Goal: Information Seeking & Learning: Learn about a topic

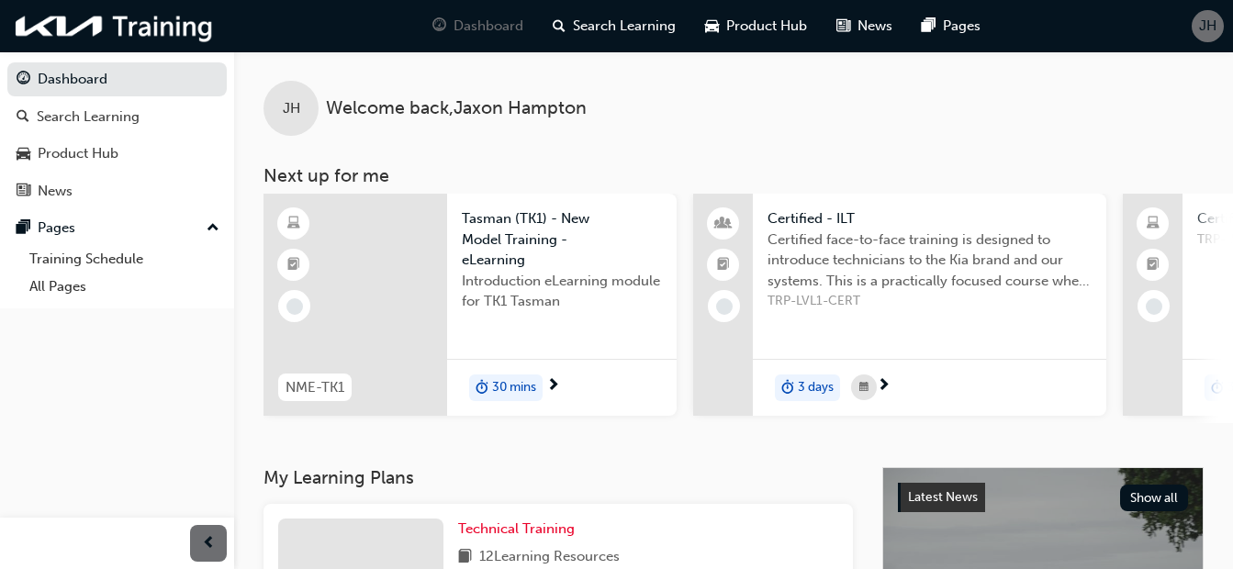
click at [428, 264] on div at bounding box center [356, 305] width 184 height 222
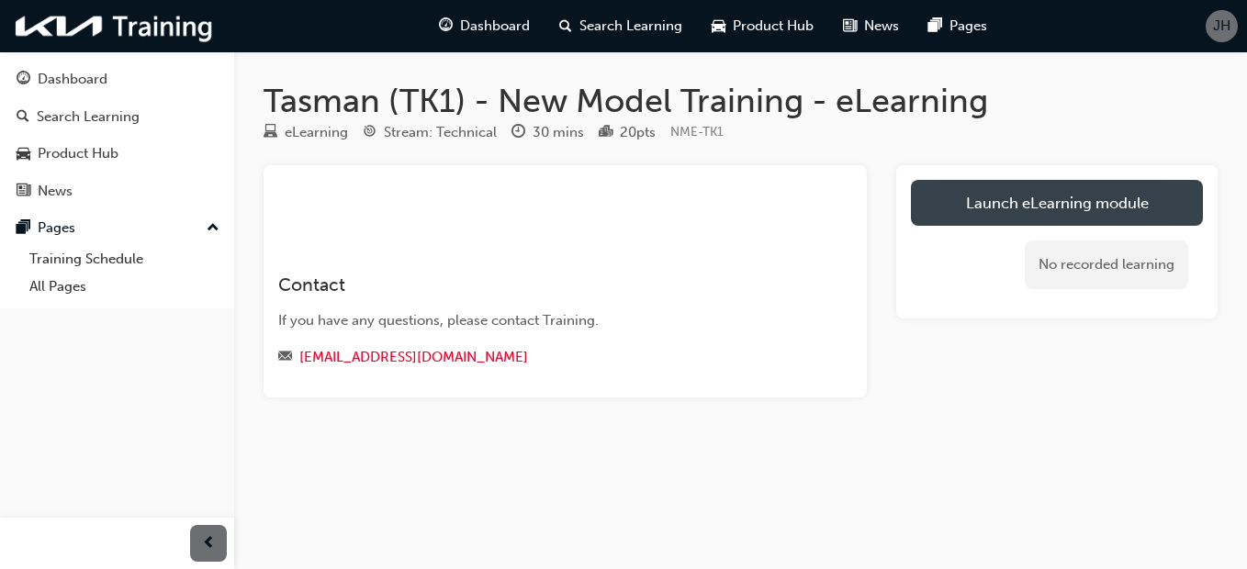
click at [948, 195] on link "Launch eLearning module" at bounding box center [1057, 203] width 292 height 46
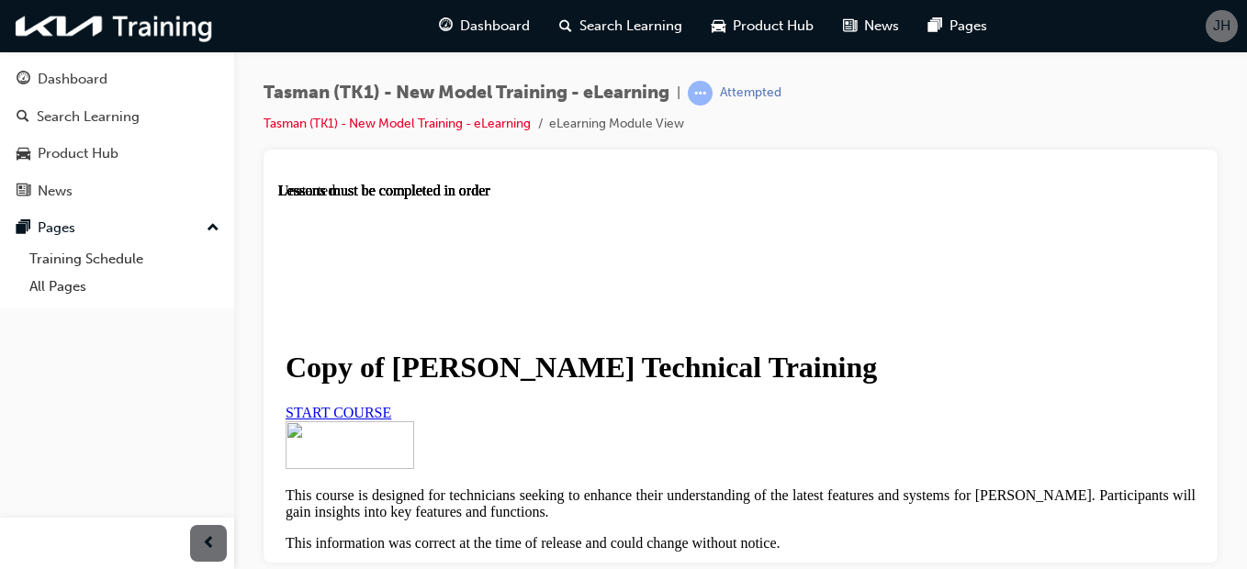
scroll to position [293, 0]
click at [391, 404] on link "START COURSE" at bounding box center [339, 412] width 106 height 16
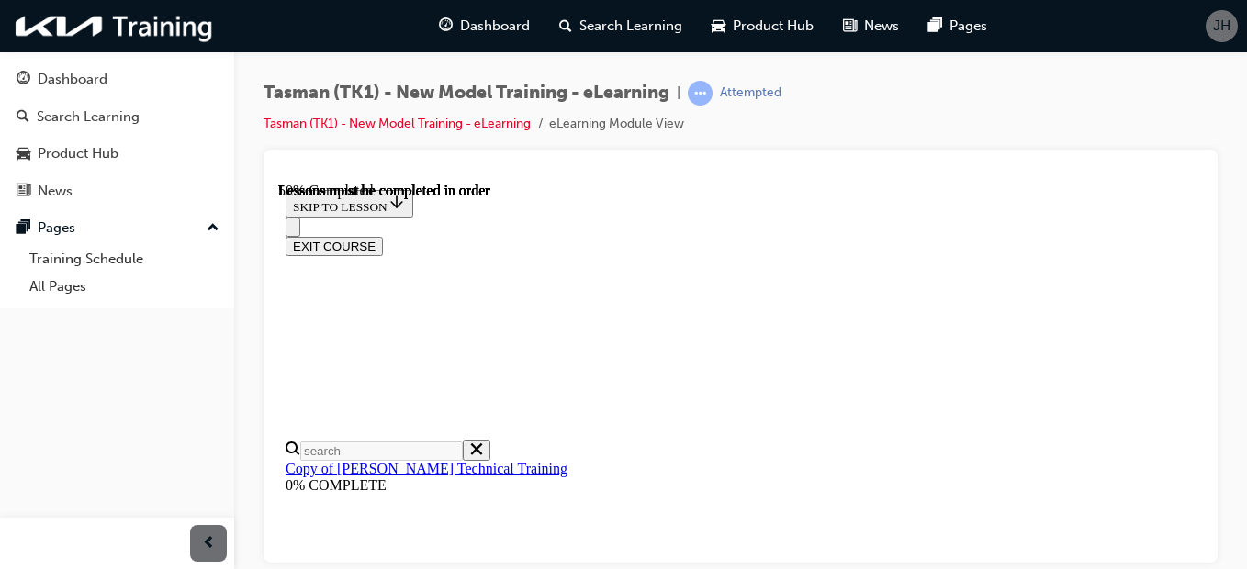
scroll to position [715, 0]
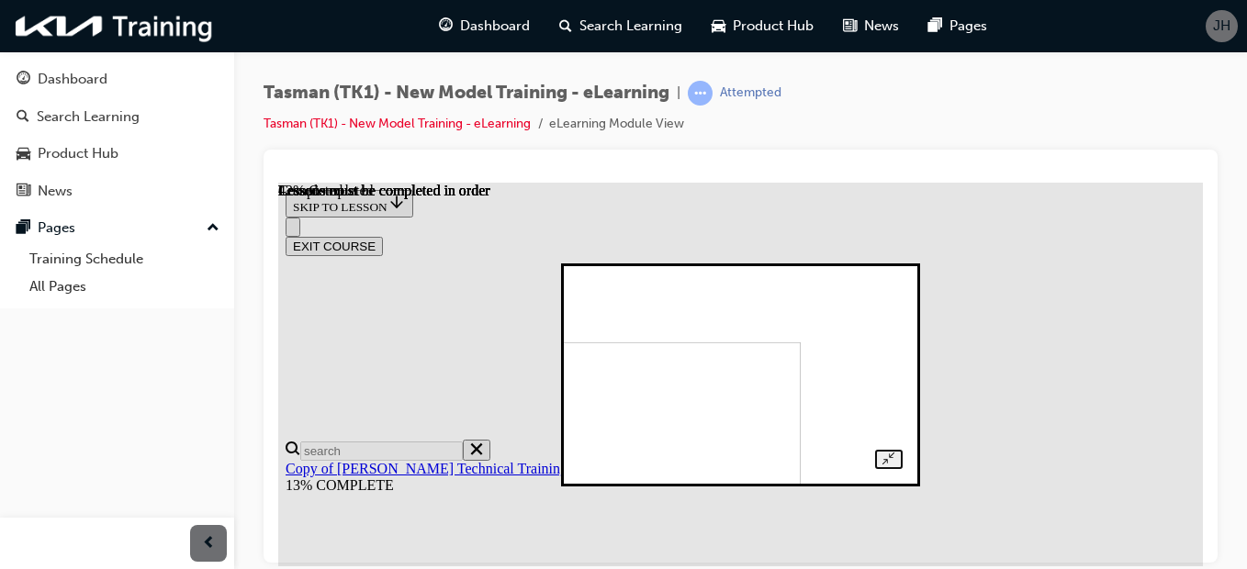
click at [801, 346] on img at bounding box center [652, 432] width 297 height 183
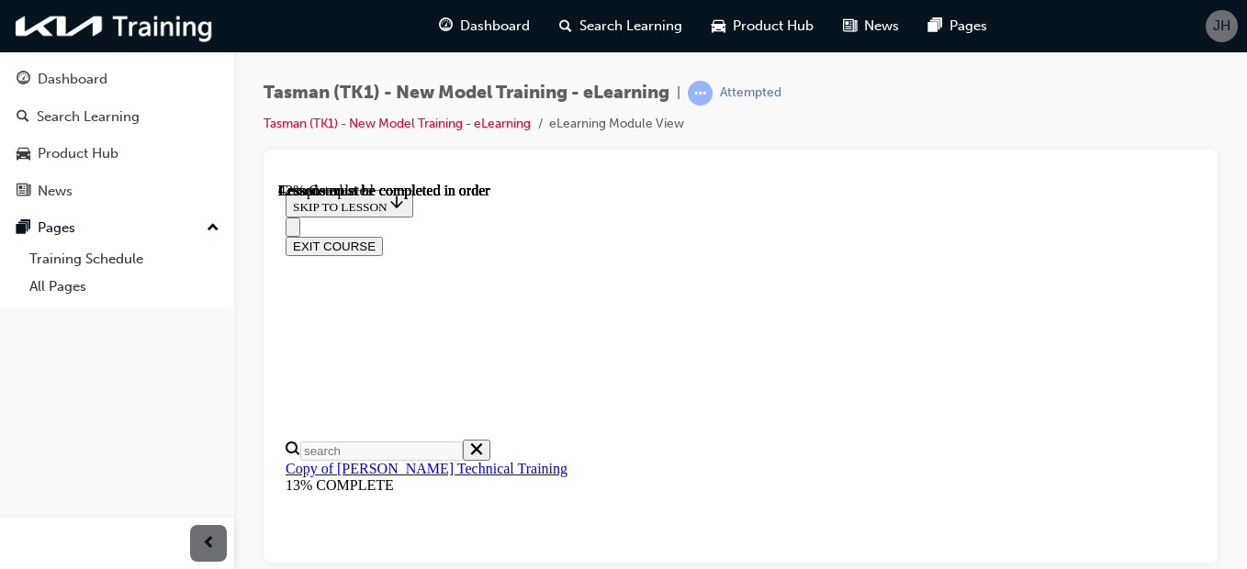
scroll to position [736, 0]
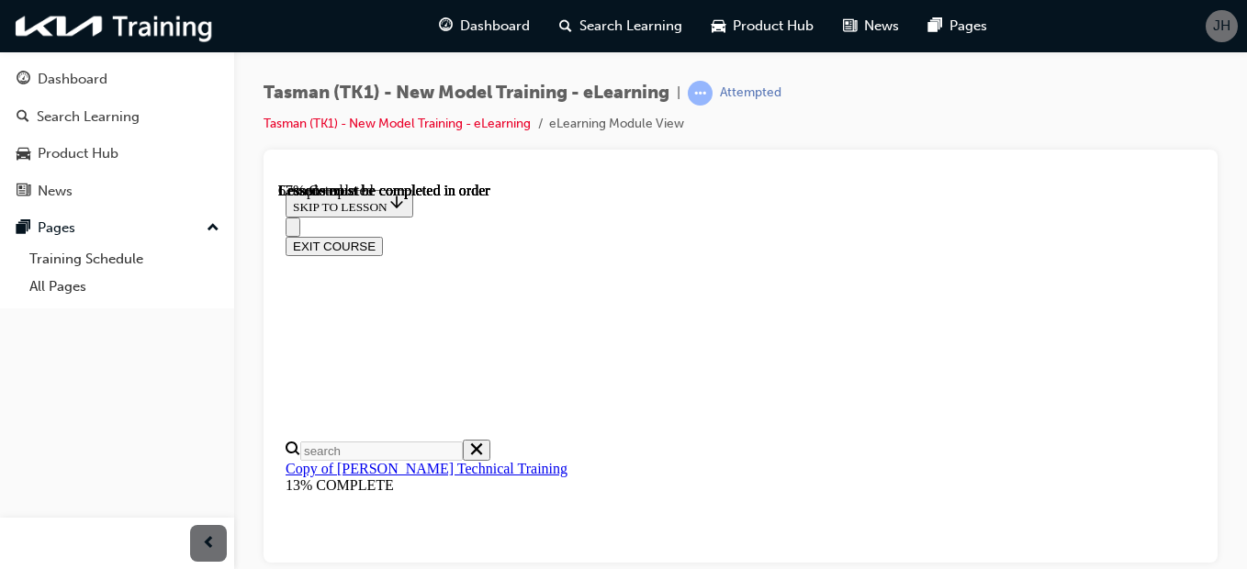
scroll to position [1642, 0]
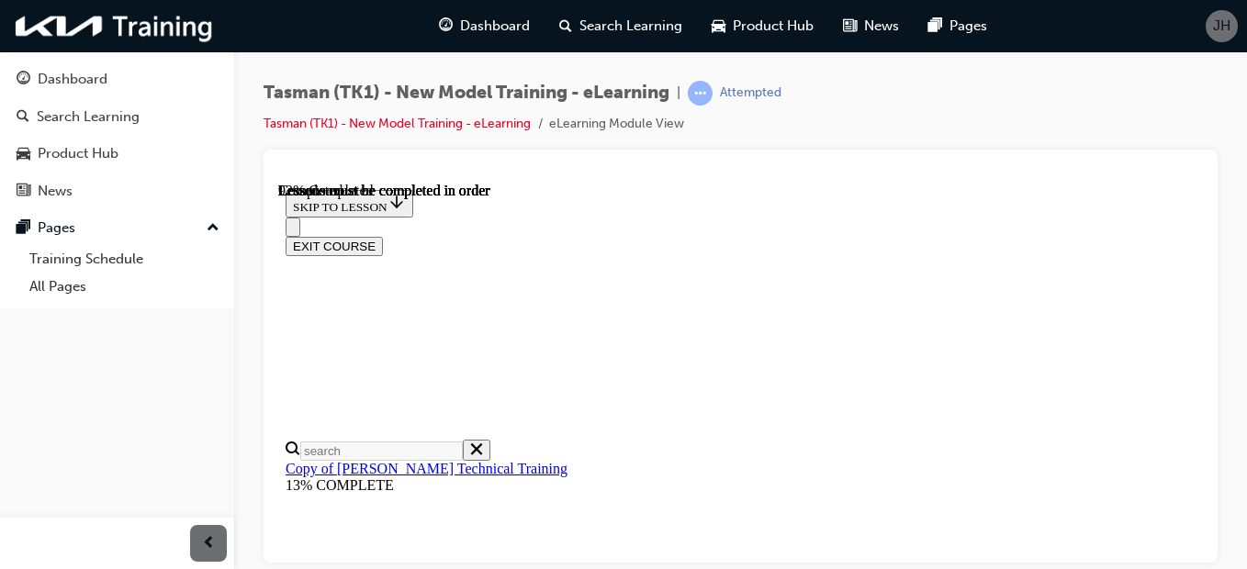
scroll to position [3203, 0]
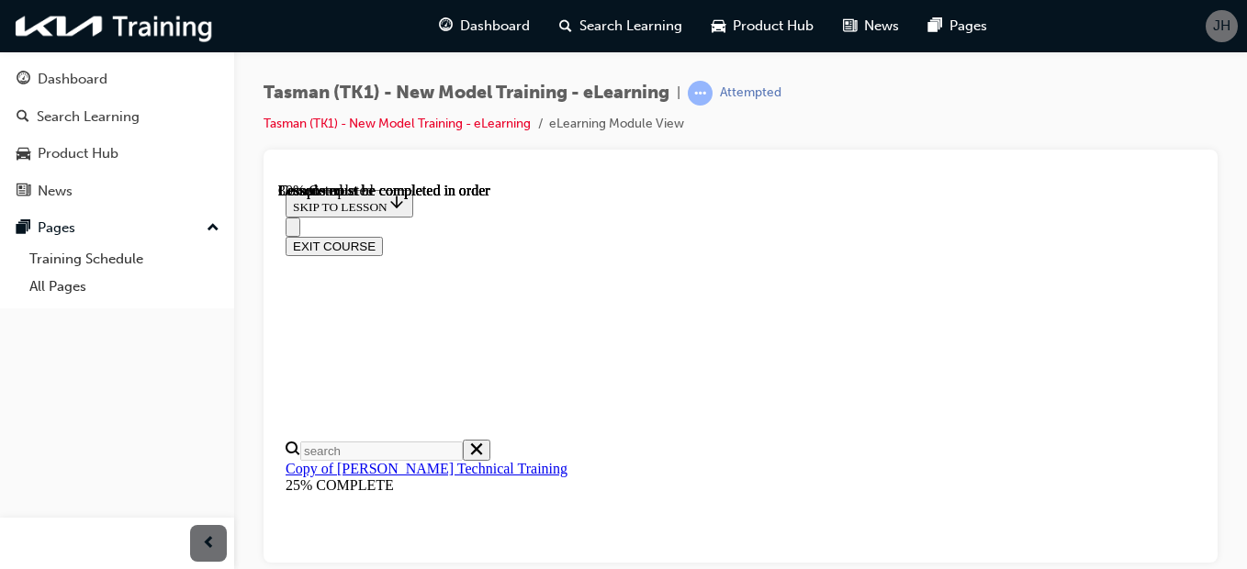
scroll to position [902, 0]
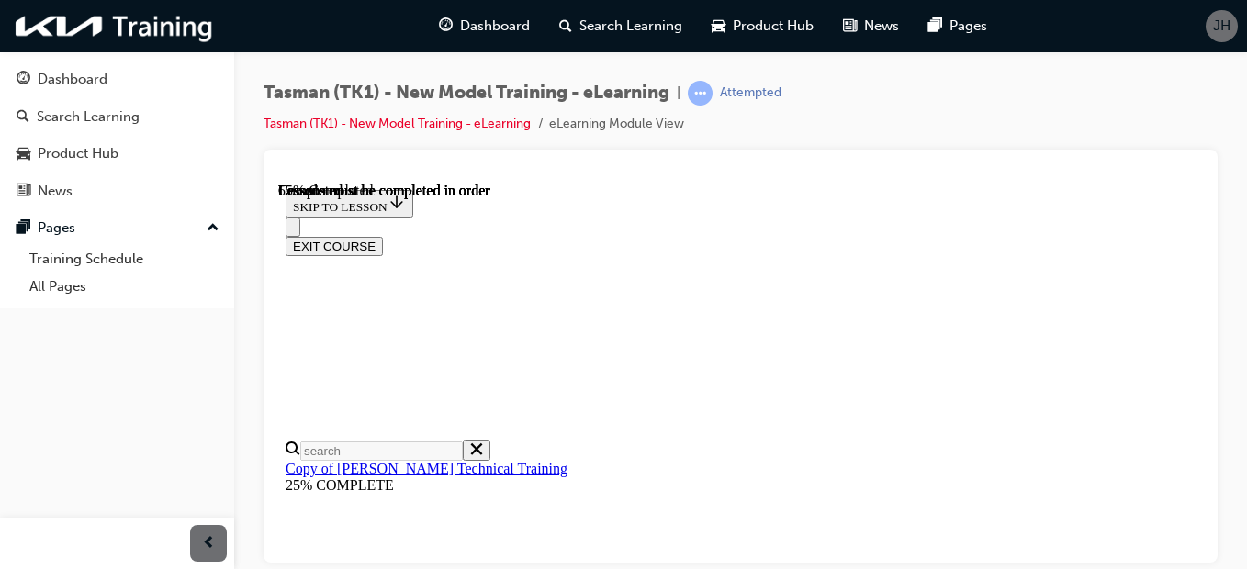
scroll to position [3764, 0]
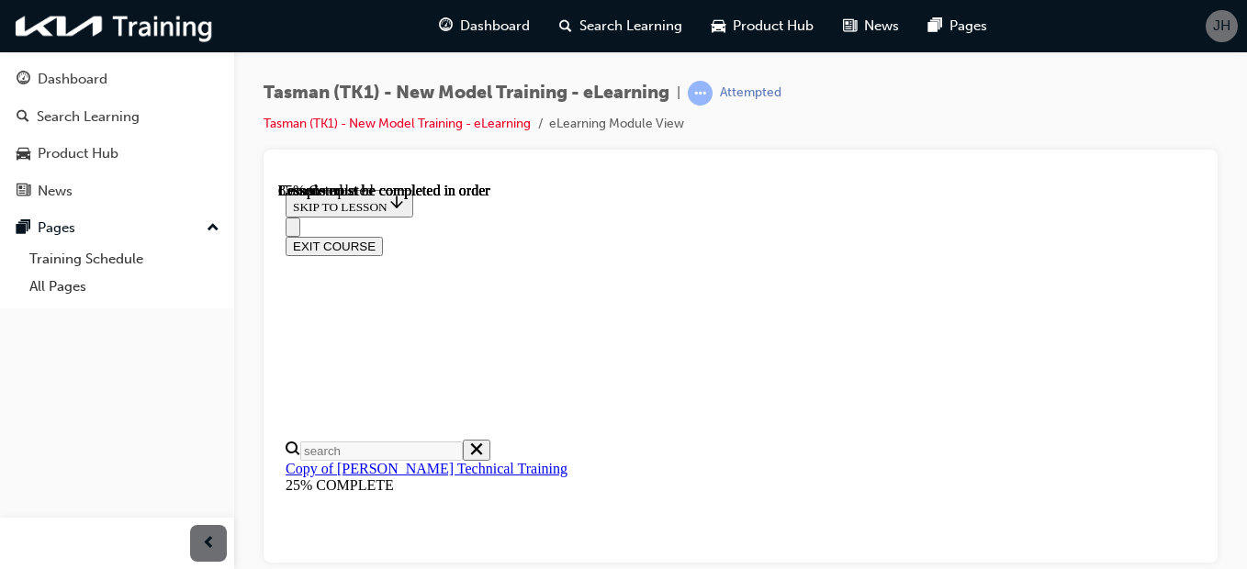
scroll to position [5715, 0]
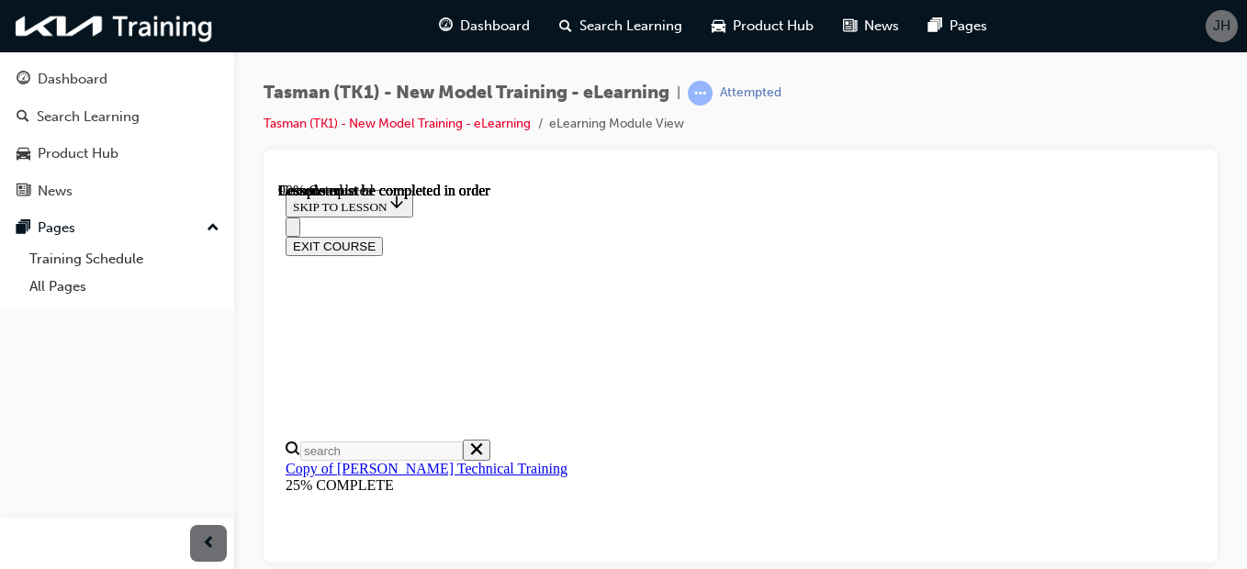
scroll to position [5684, 0]
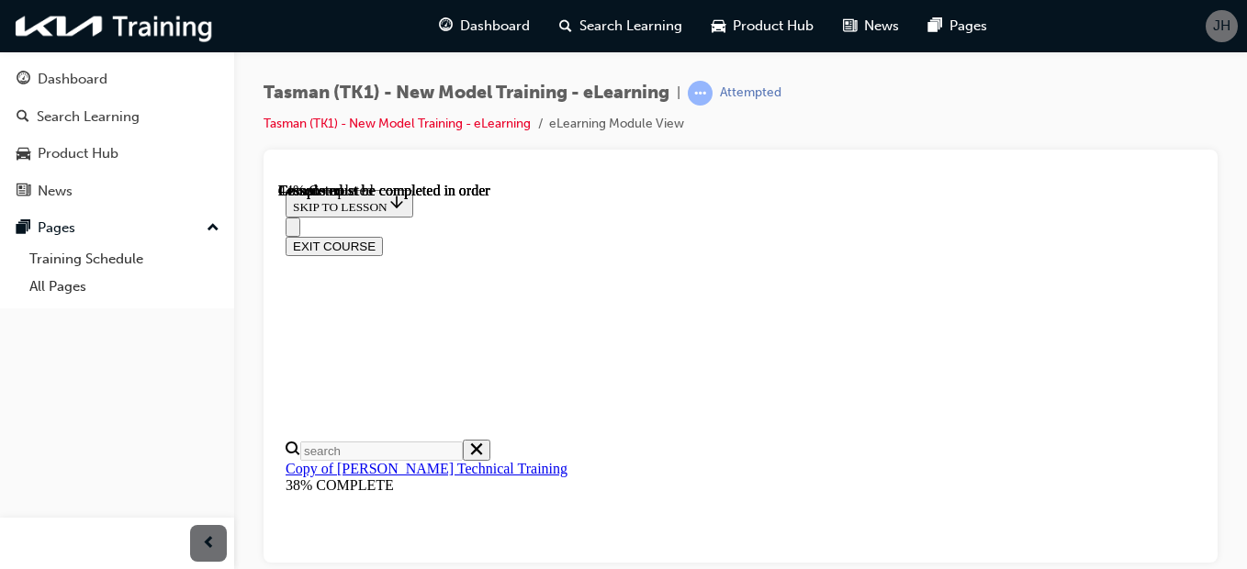
drag, startPoint x: 978, startPoint y: 209, endPoint x: 1034, endPoint y: 240, distance: 63.7
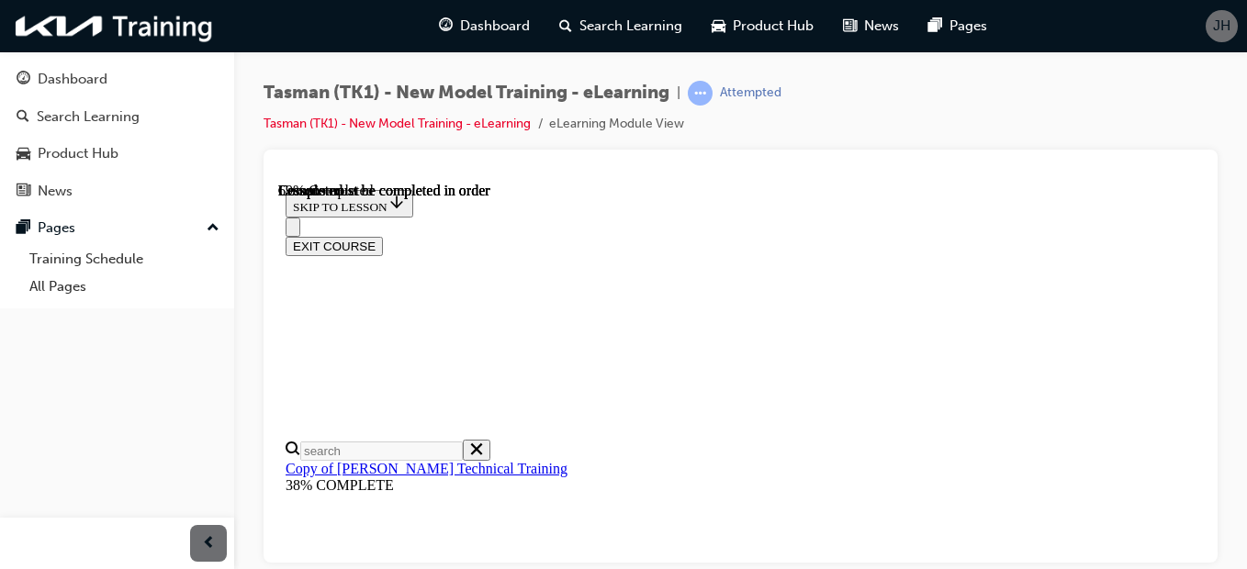
scroll to position [3530, 0]
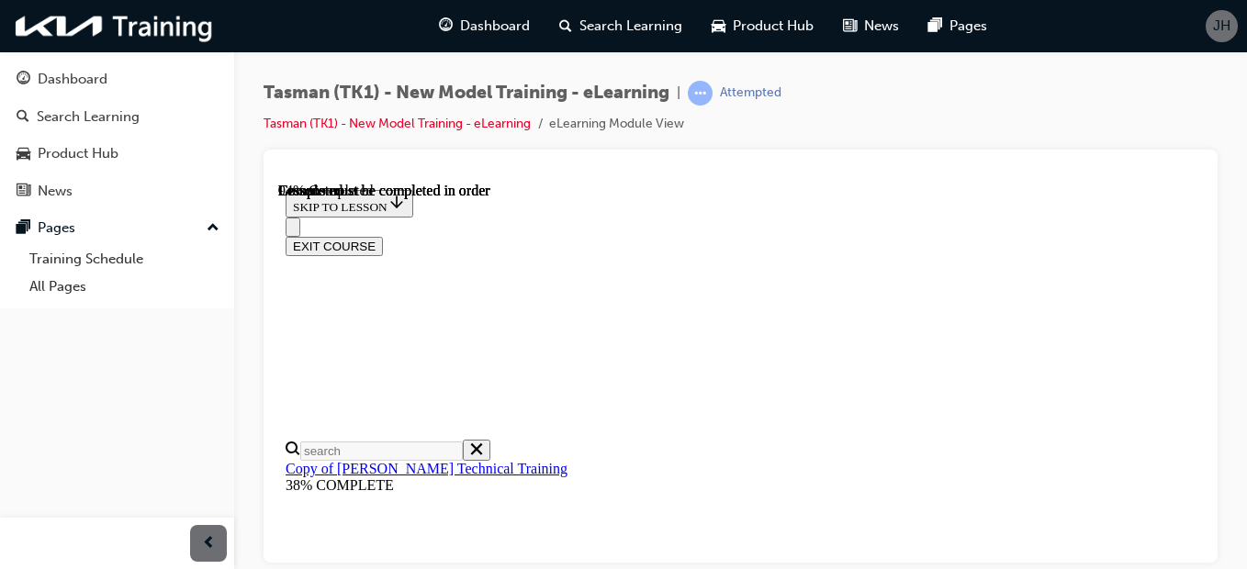
scroll to position [4764, 0]
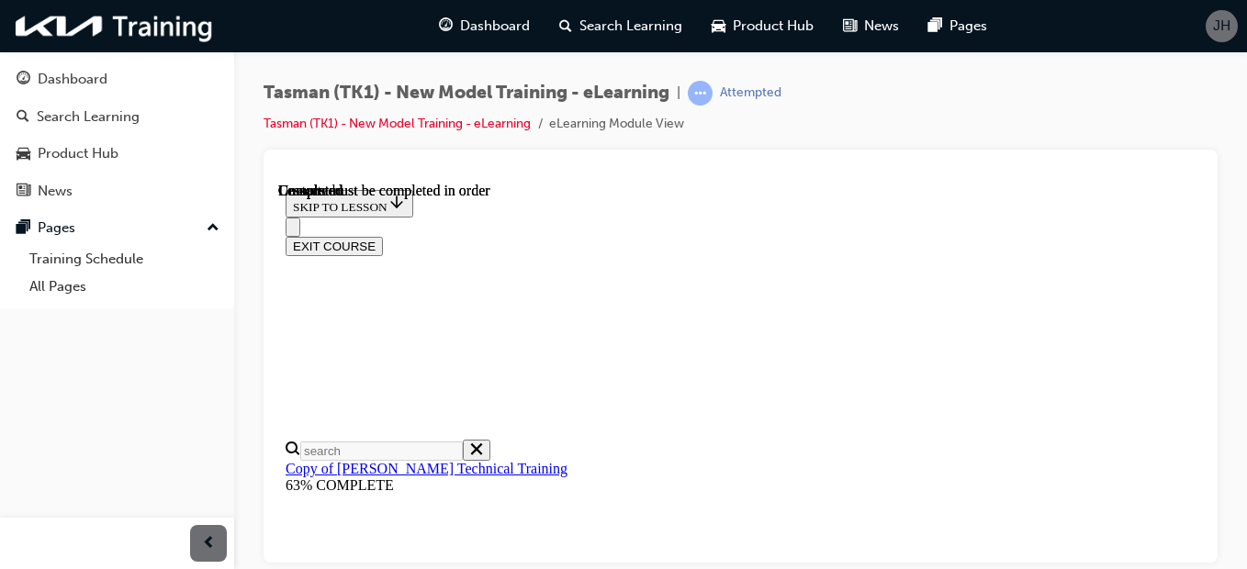
scroll to position [1835, 0]
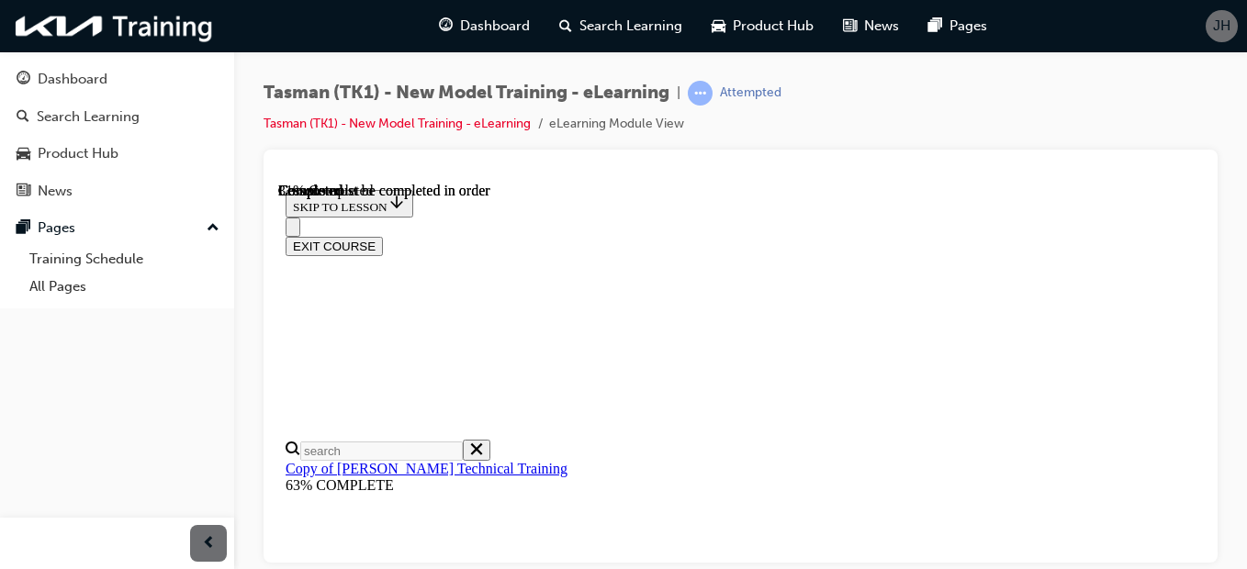
scroll to position [1890, 0]
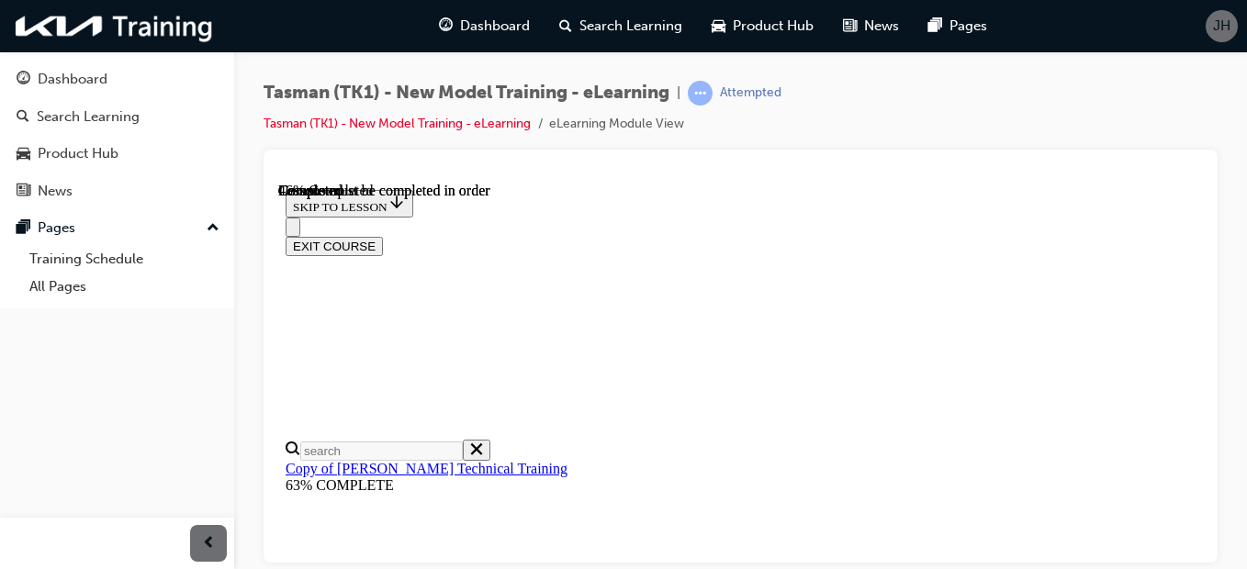
scroll to position [2895, 0]
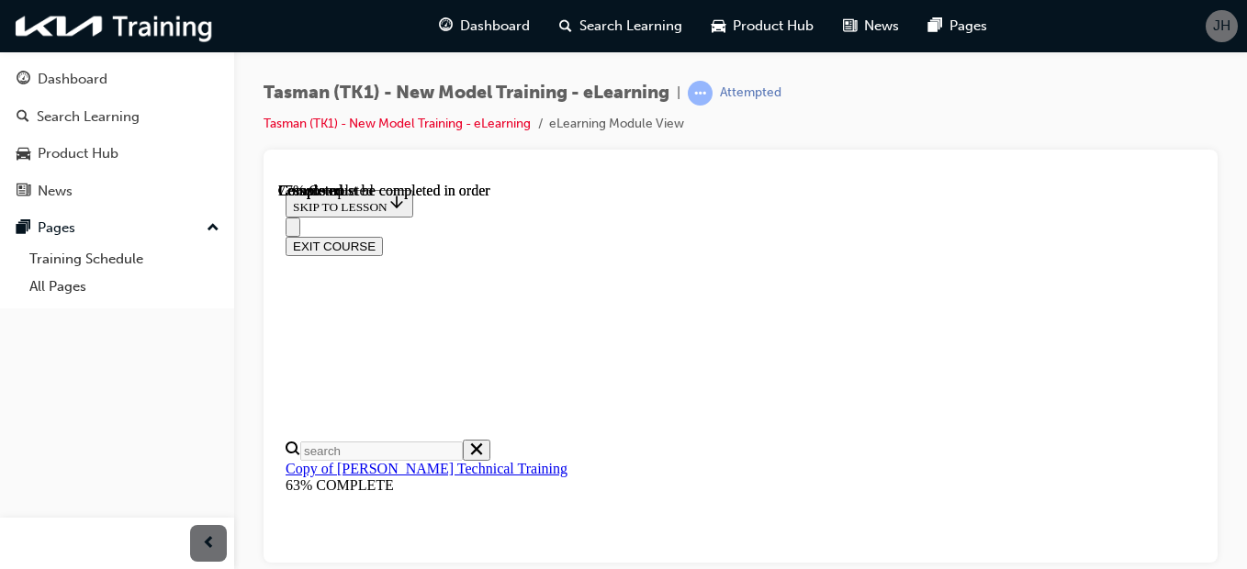
scroll to position [0, 67]
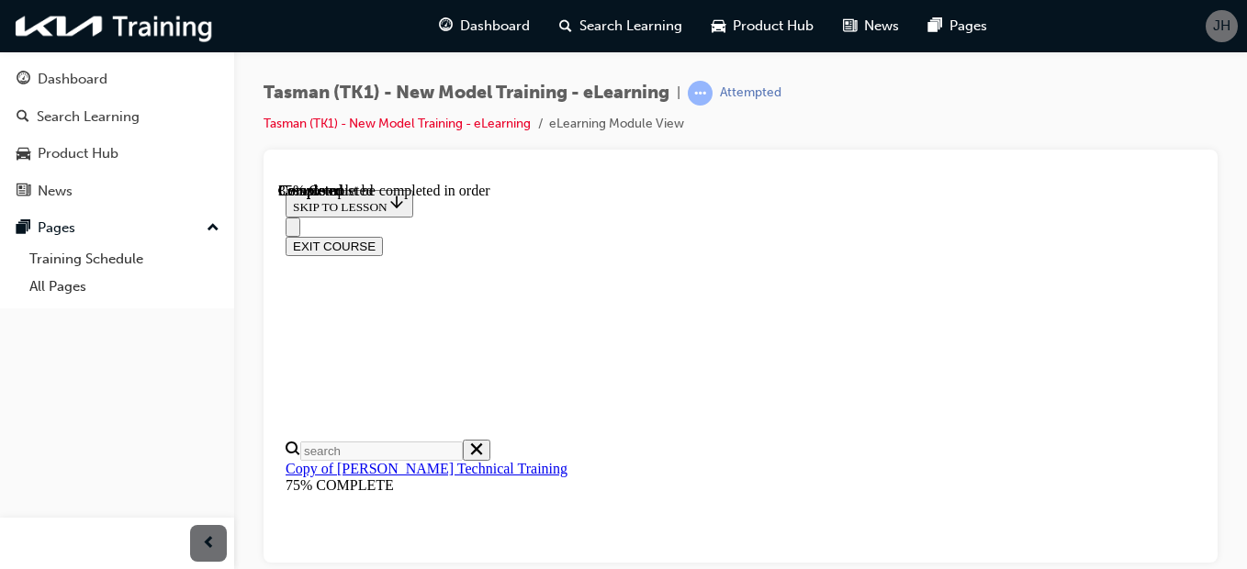
scroll to position [2581, 0]
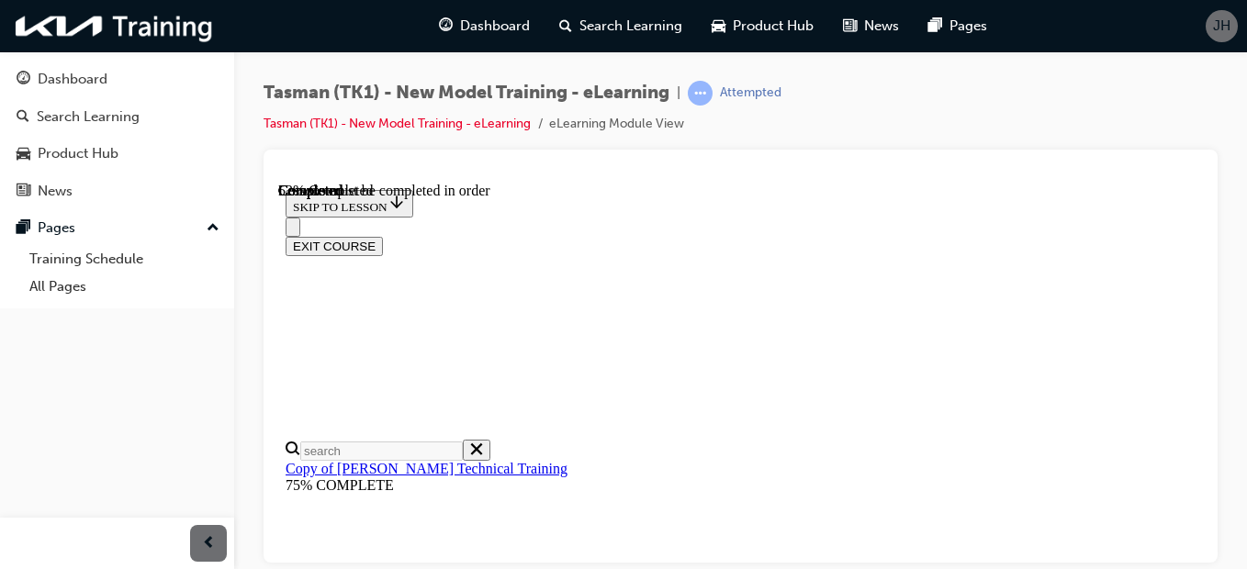
scroll to position [5515, 0]
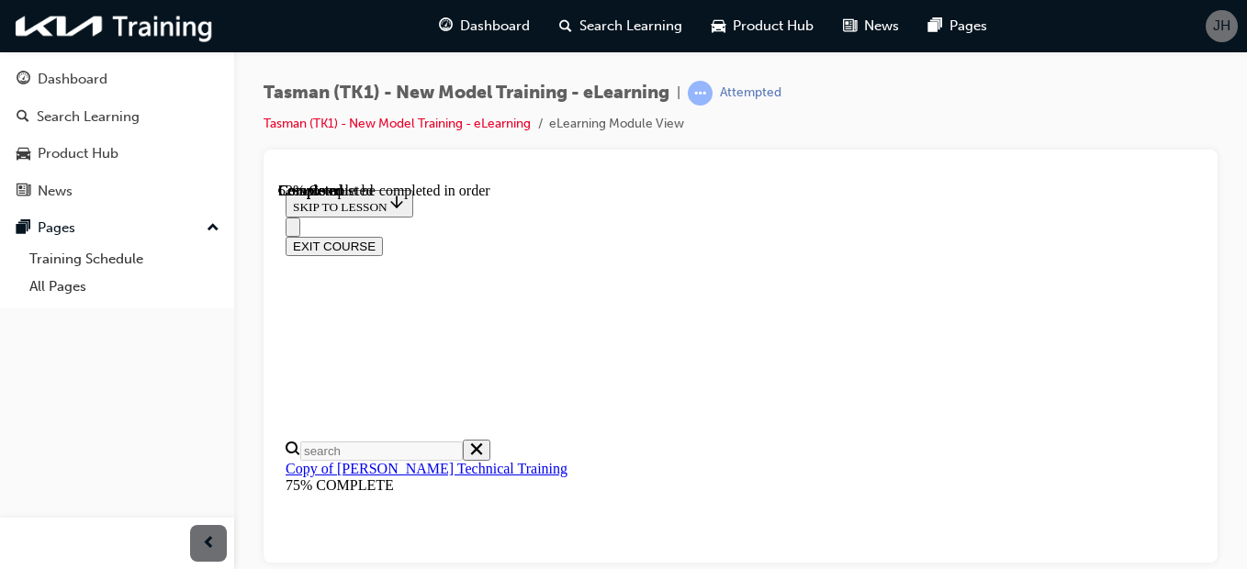
drag, startPoint x: 869, startPoint y: 390, endPoint x: 868, endPoint y: 459, distance: 68.9
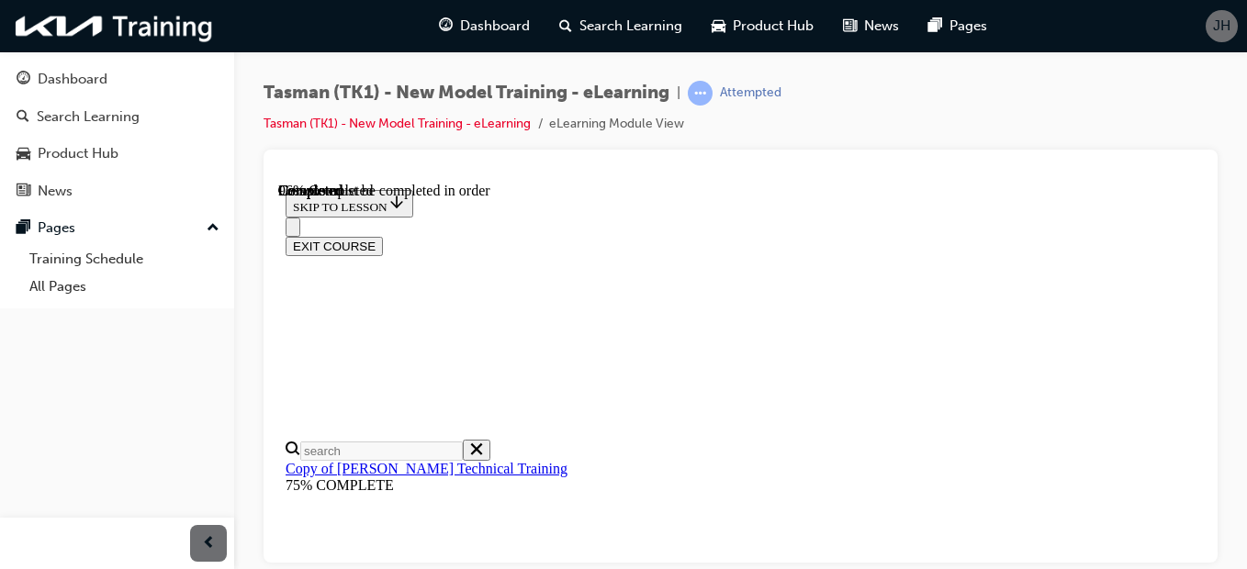
scroll to position [12111, 0]
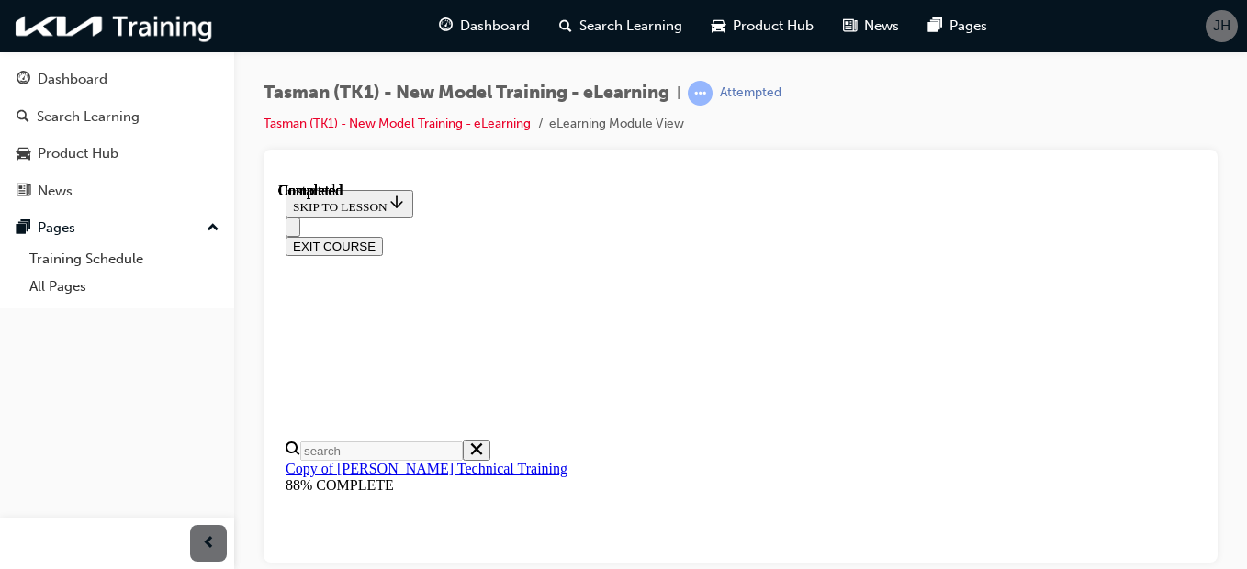
radio input "true"
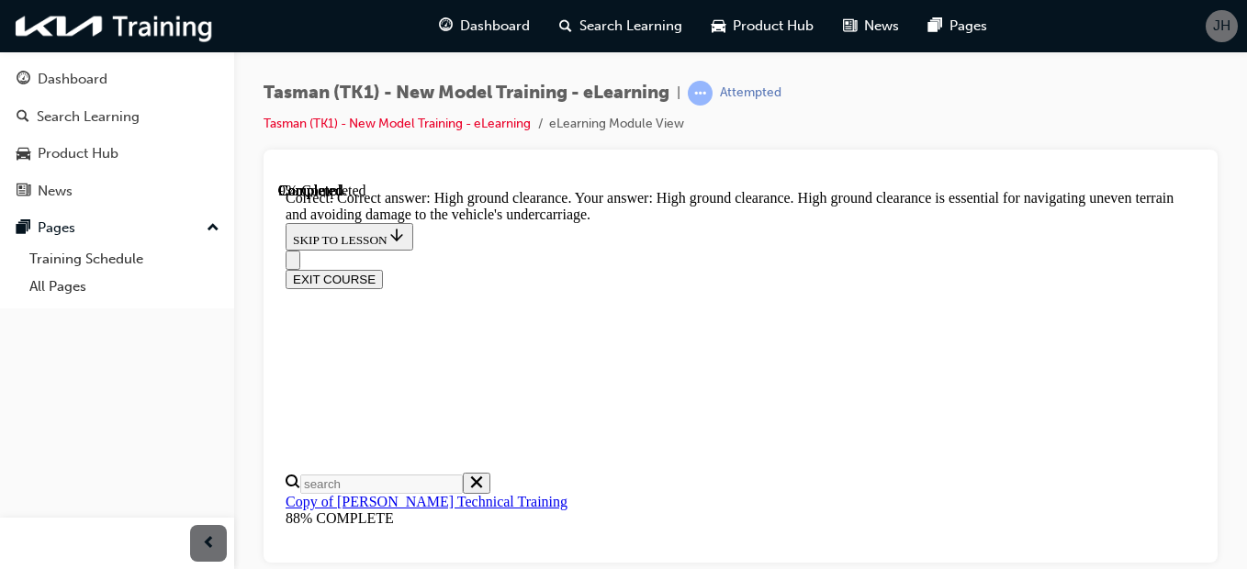
radio input "true"
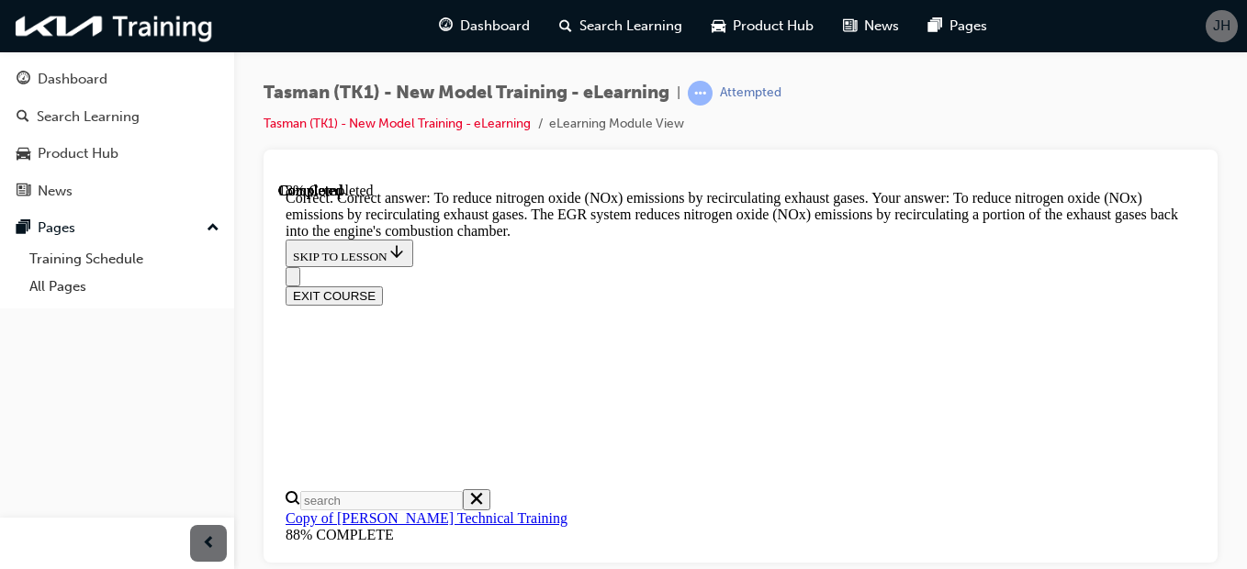
scroll to position [796, 0]
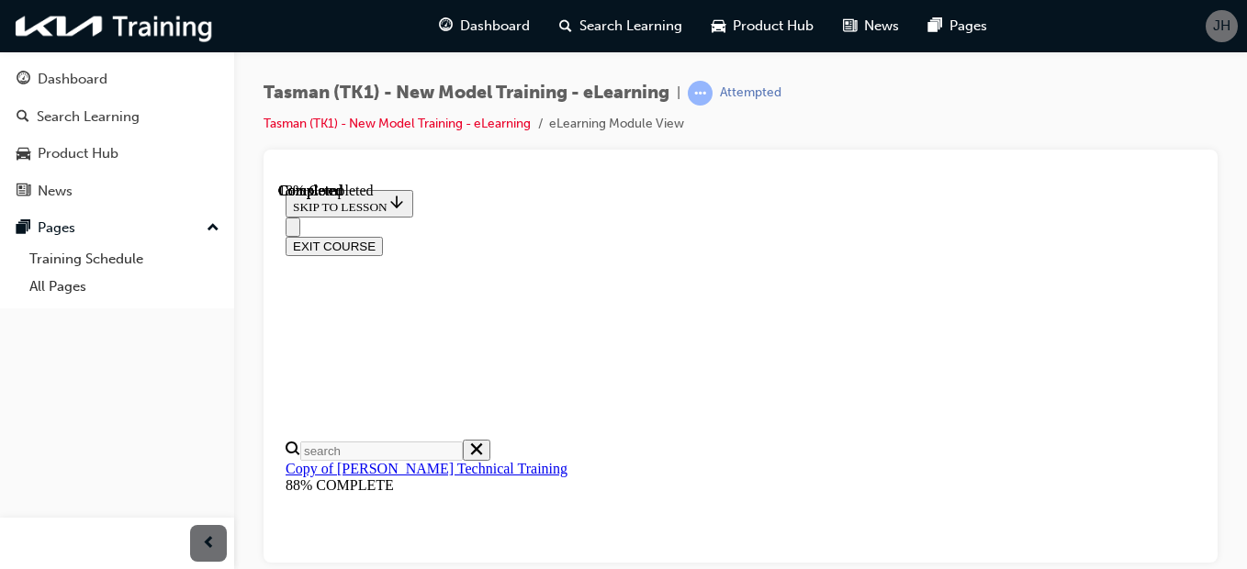
scroll to position [375, 0]
radio input "true"
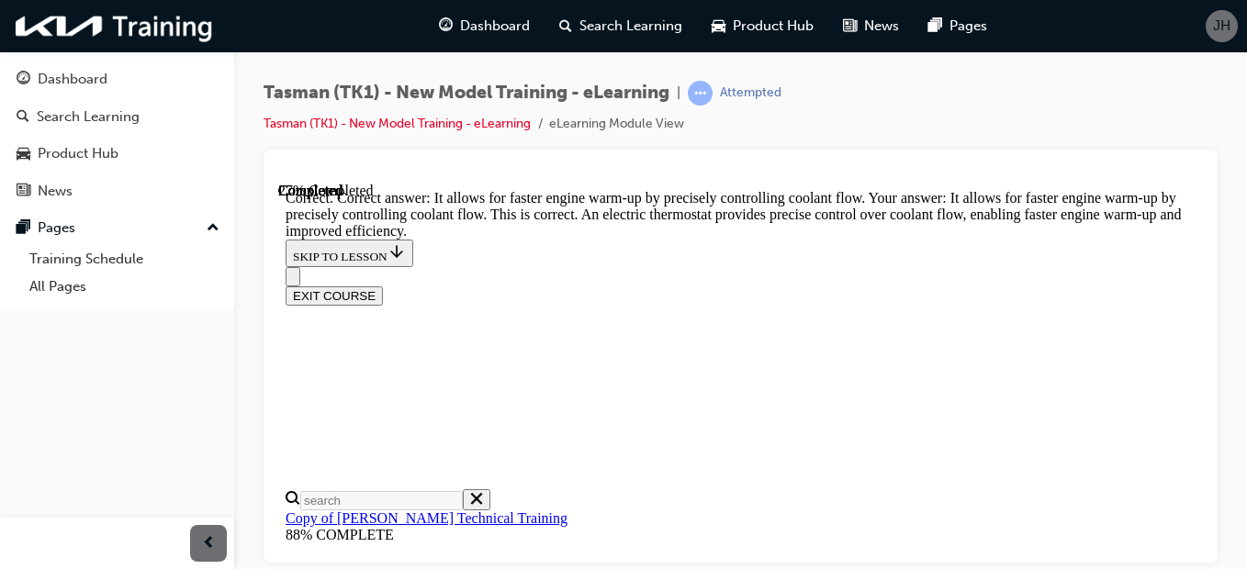
scroll to position [774, 0]
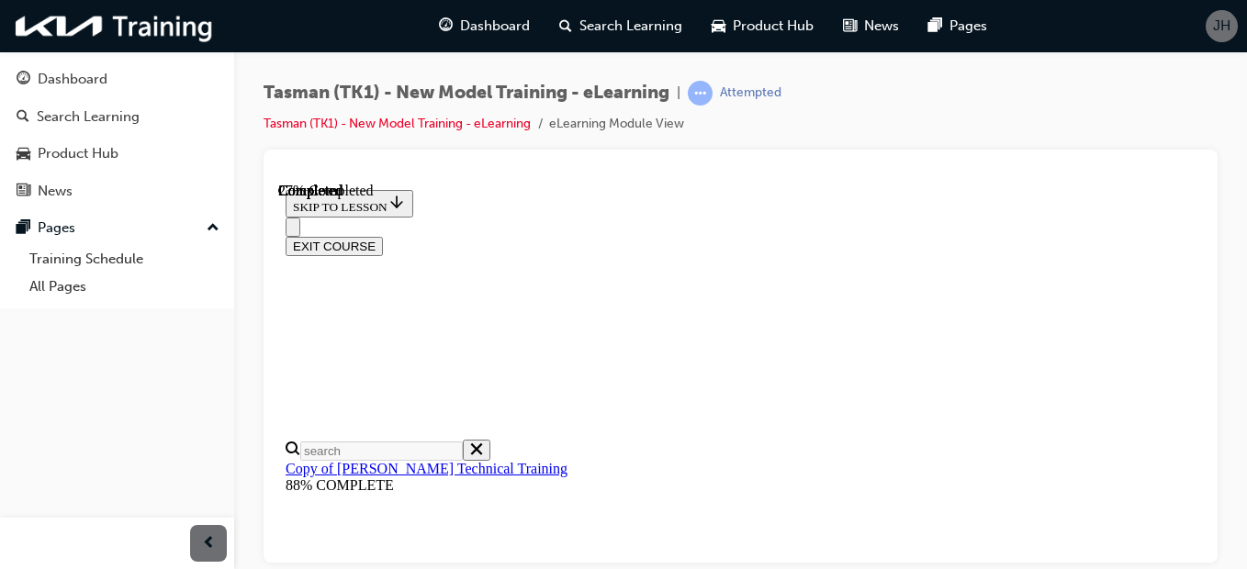
scroll to position [403, 0]
radio input "true"
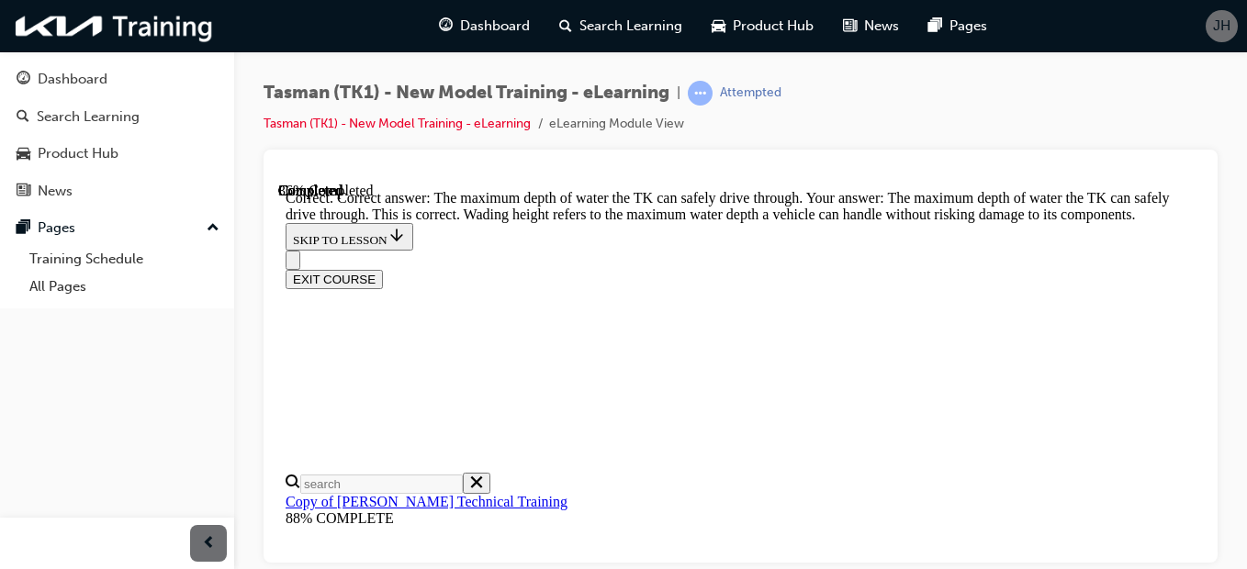
scroll to position [774, 0]
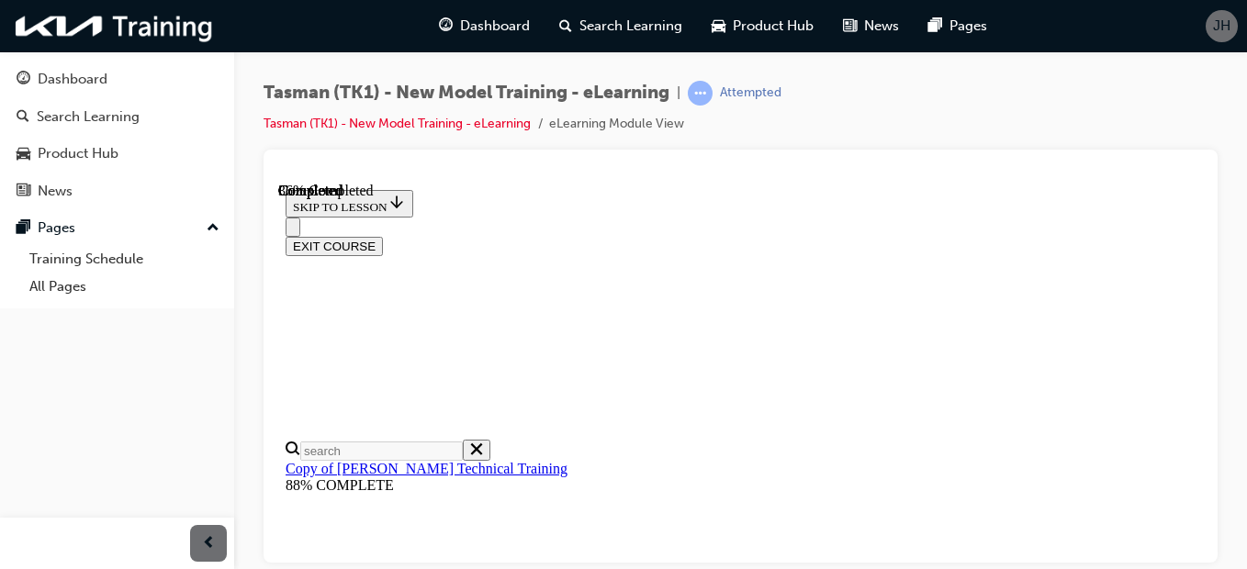
scroll to position [425, 0]
radio input "true"
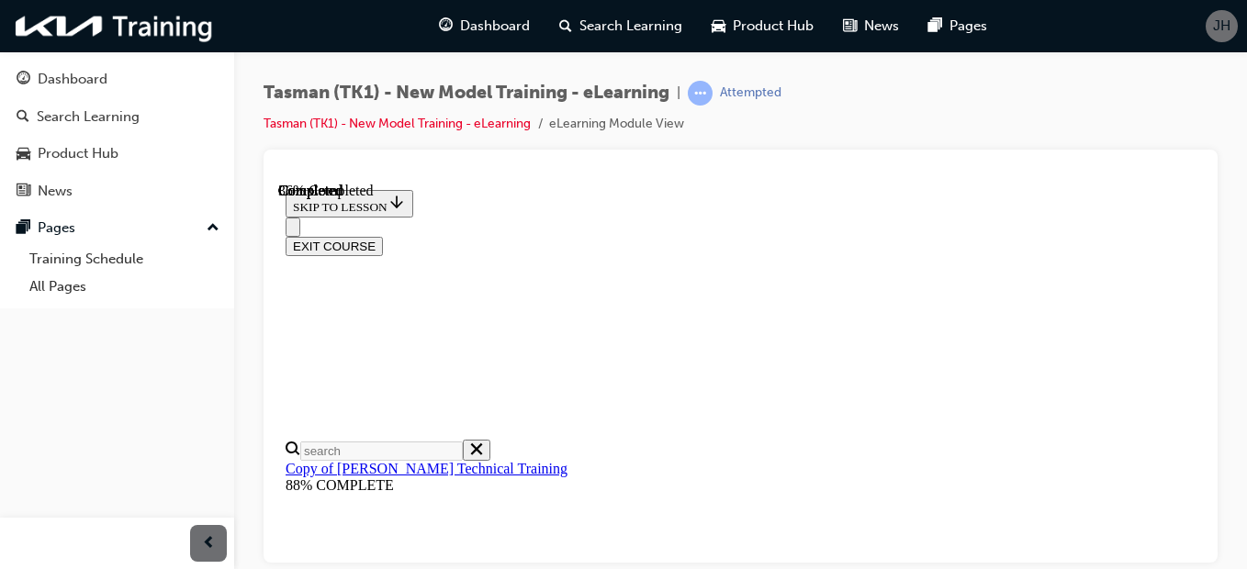
radio input "true"
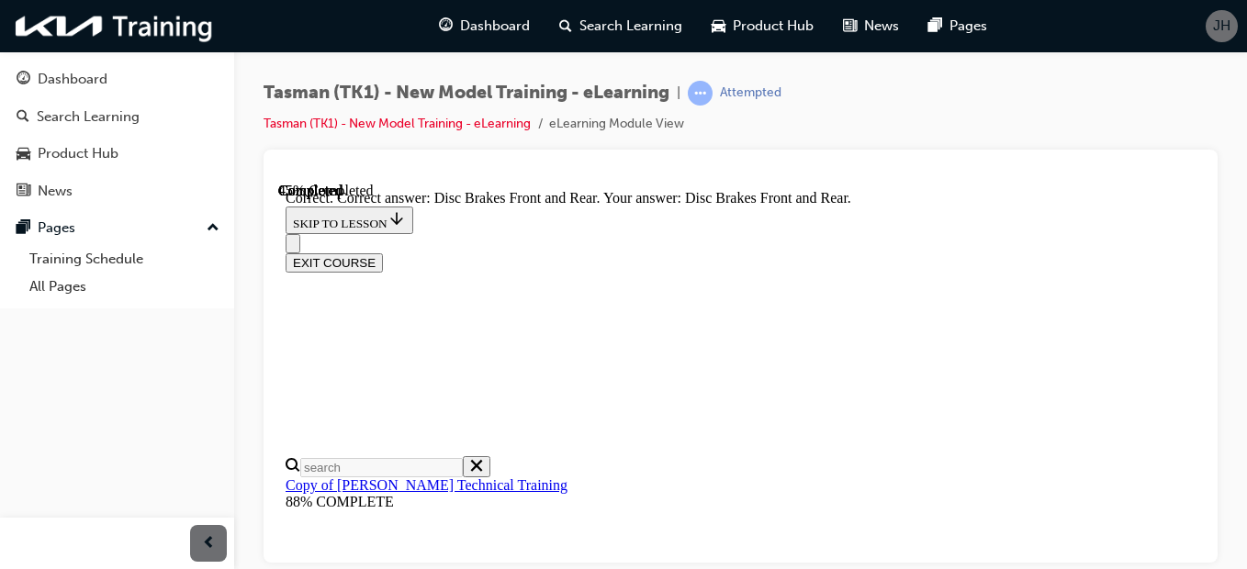
scroll to position [630, 0]
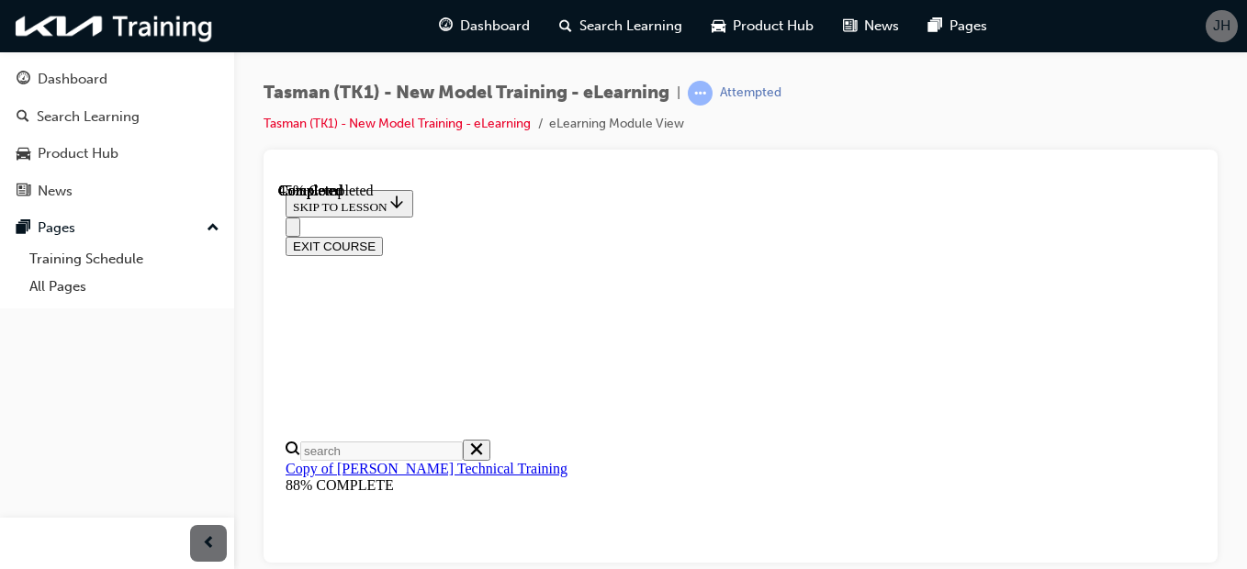
scroll to position [459, 0]
radio input "true"
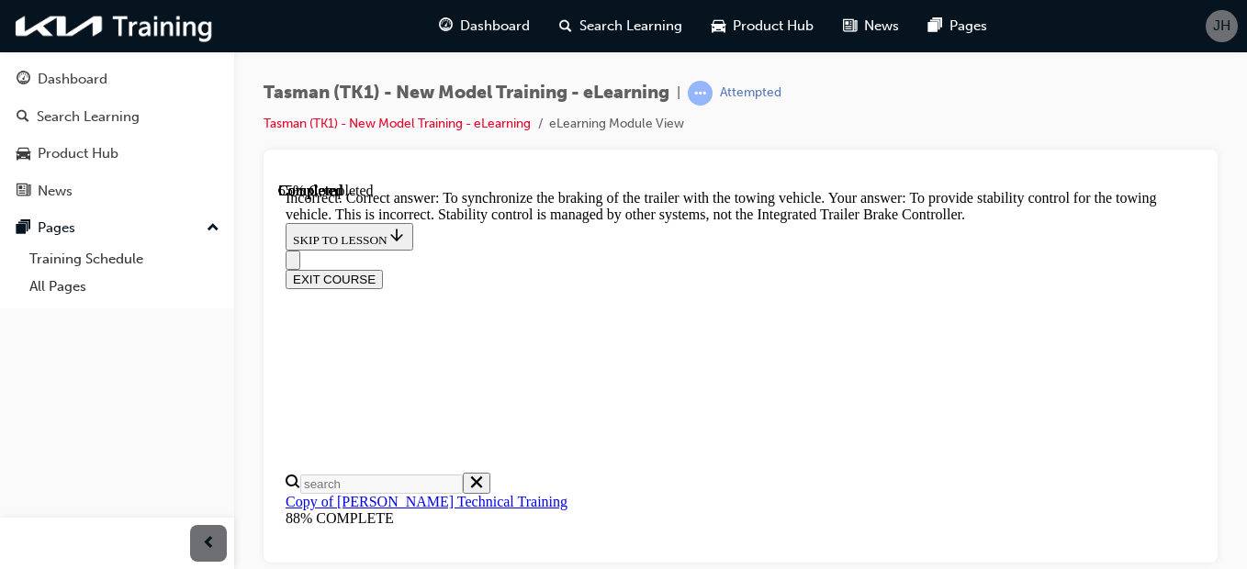
scroll to position [672, 0]
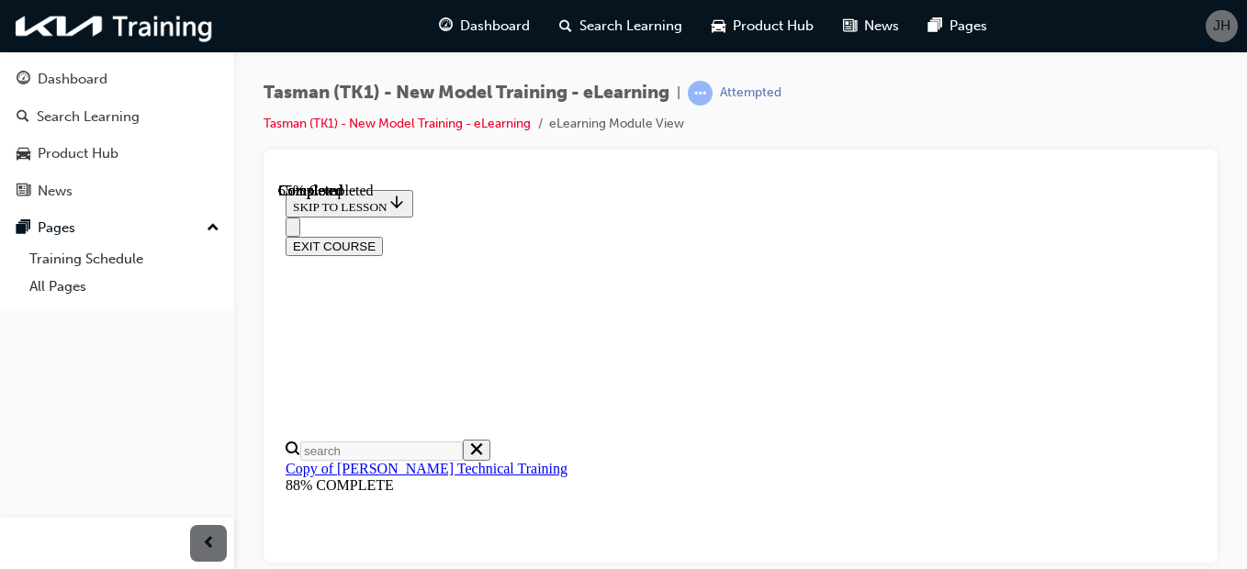
scroll to position [399, 0]
checkbox input "true"
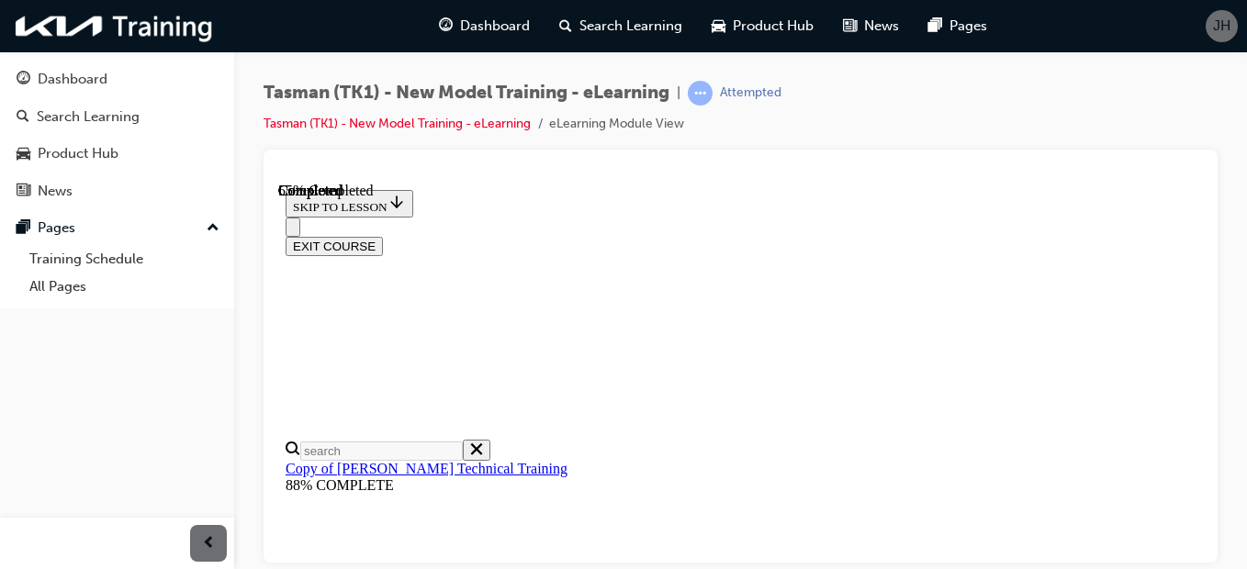
checkbox input "true"
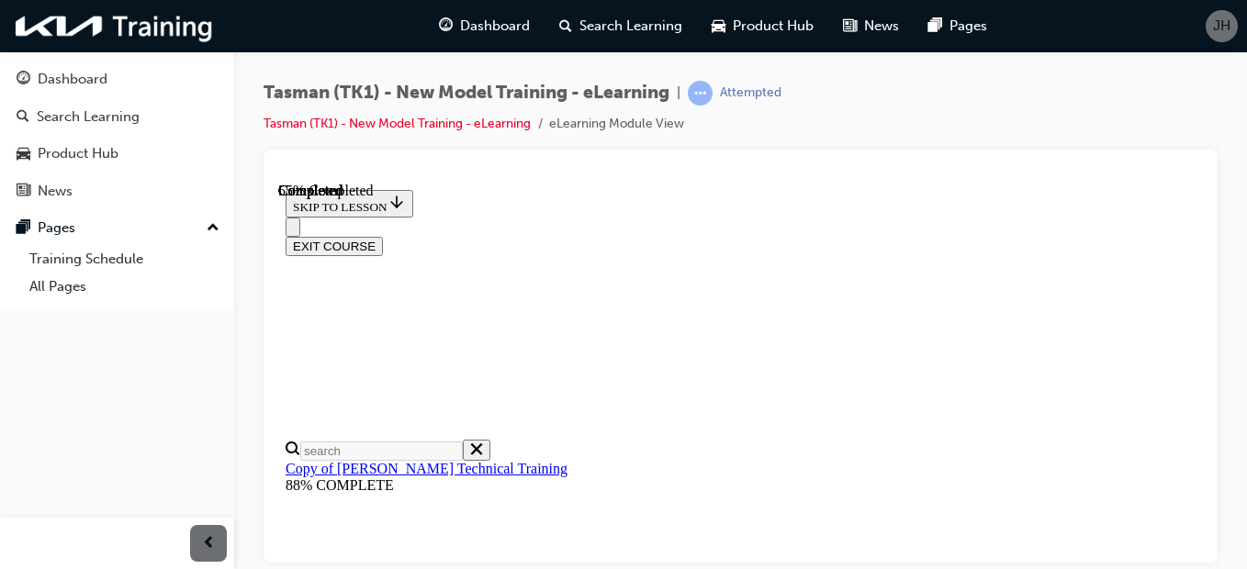
checkbox input "true"
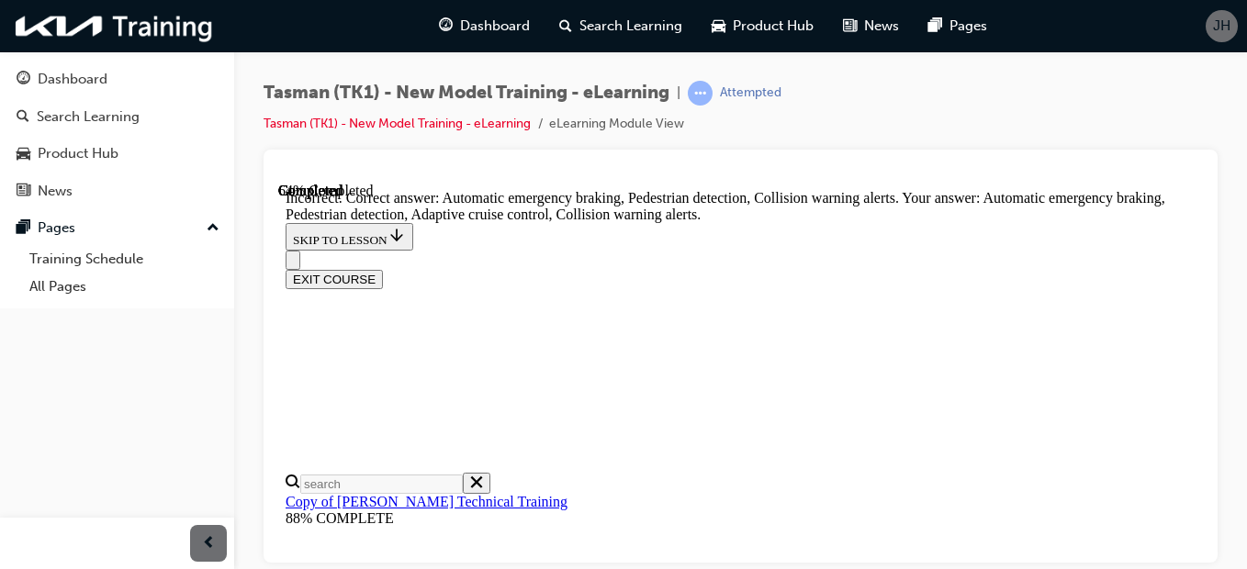
scroll to position [613, 0]
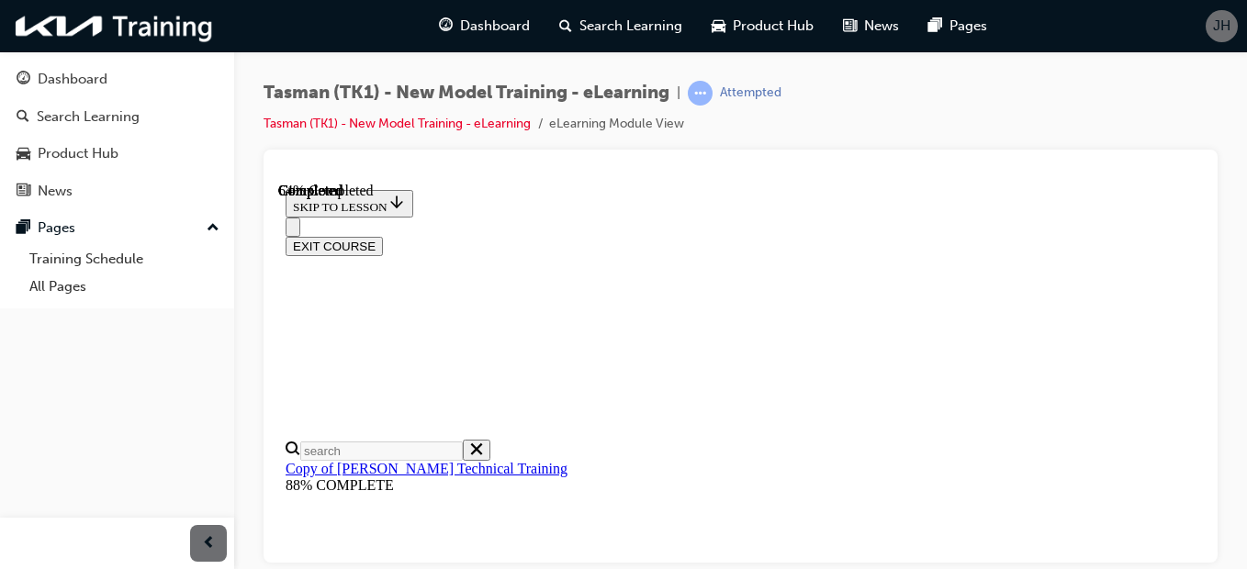
scroll to position [359, 0]
radio input "true"
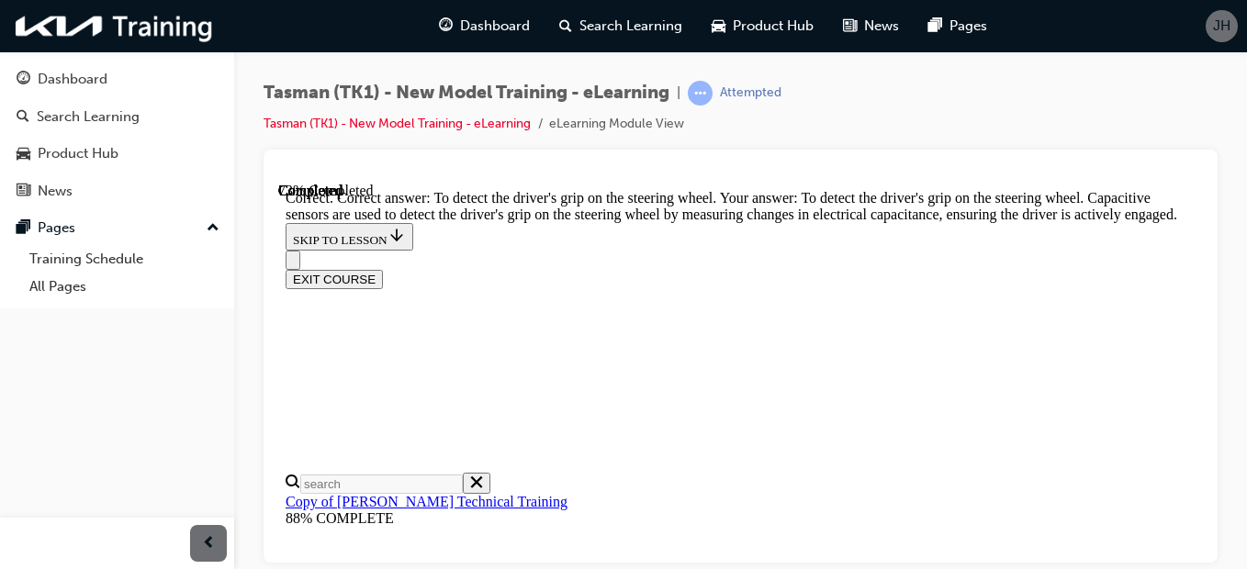
scroll to position [796, 0]
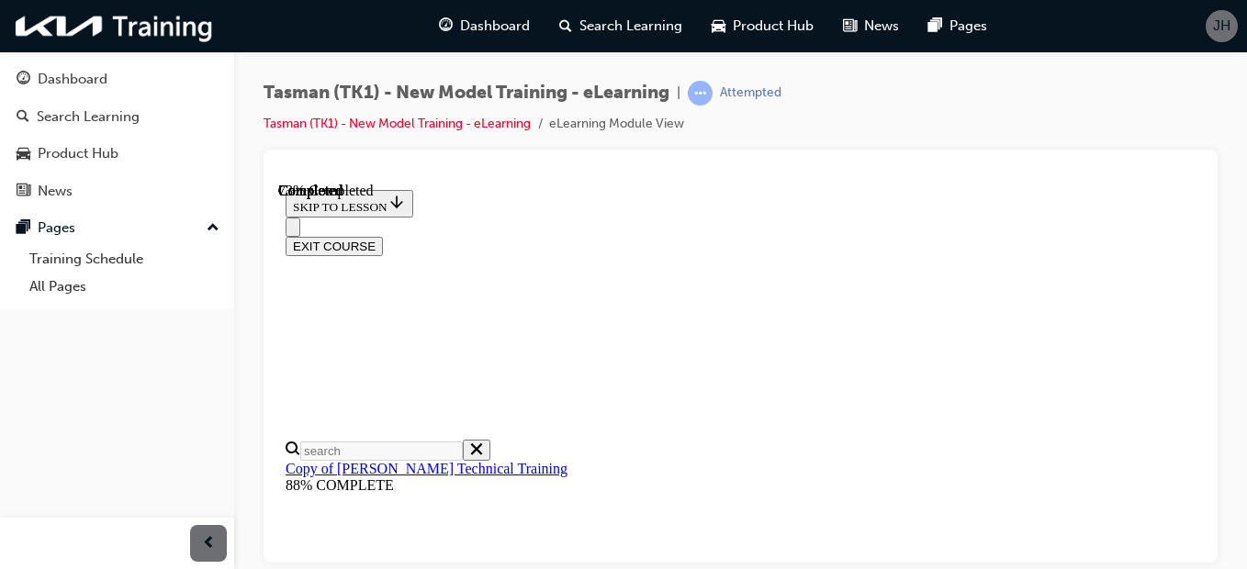
scroll to position [304, 0]
radio input "true"
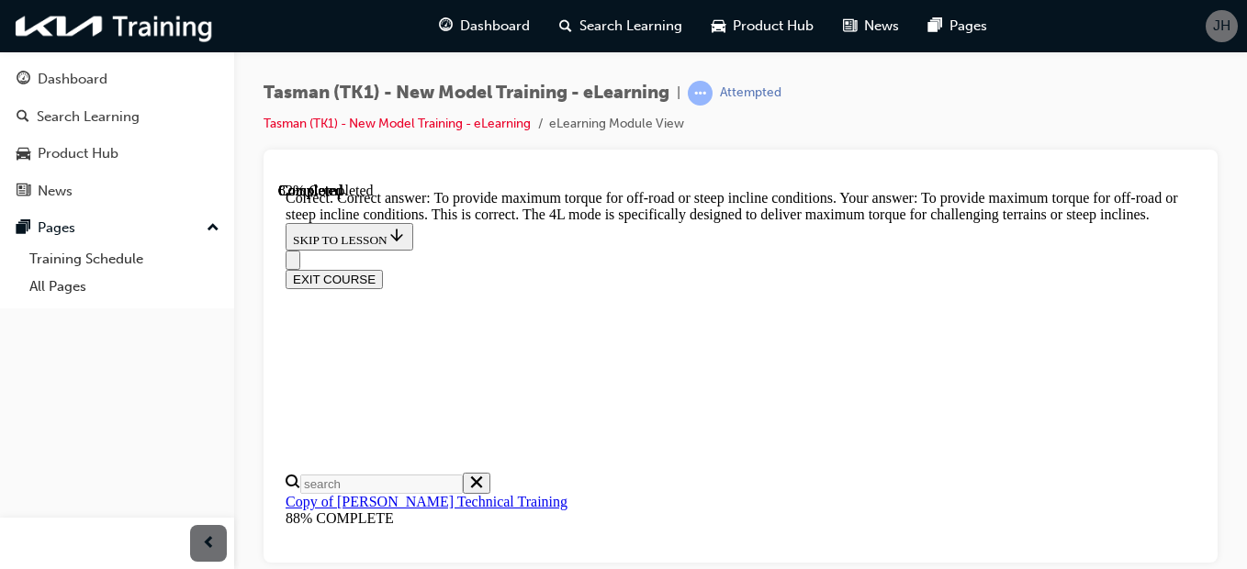
scroll to position [774, 0]
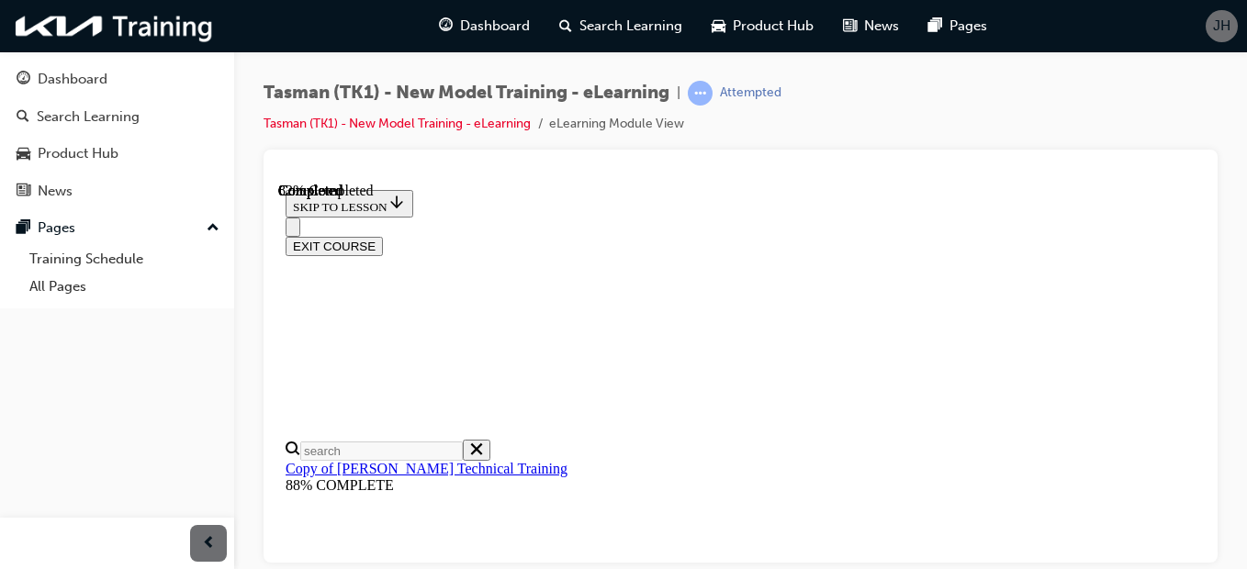
scroll to position [748, 0]
drag, startPoint x: 928, startPoint y: 450, endPoint x: 873, endPoint y: 295, distance: 164.4
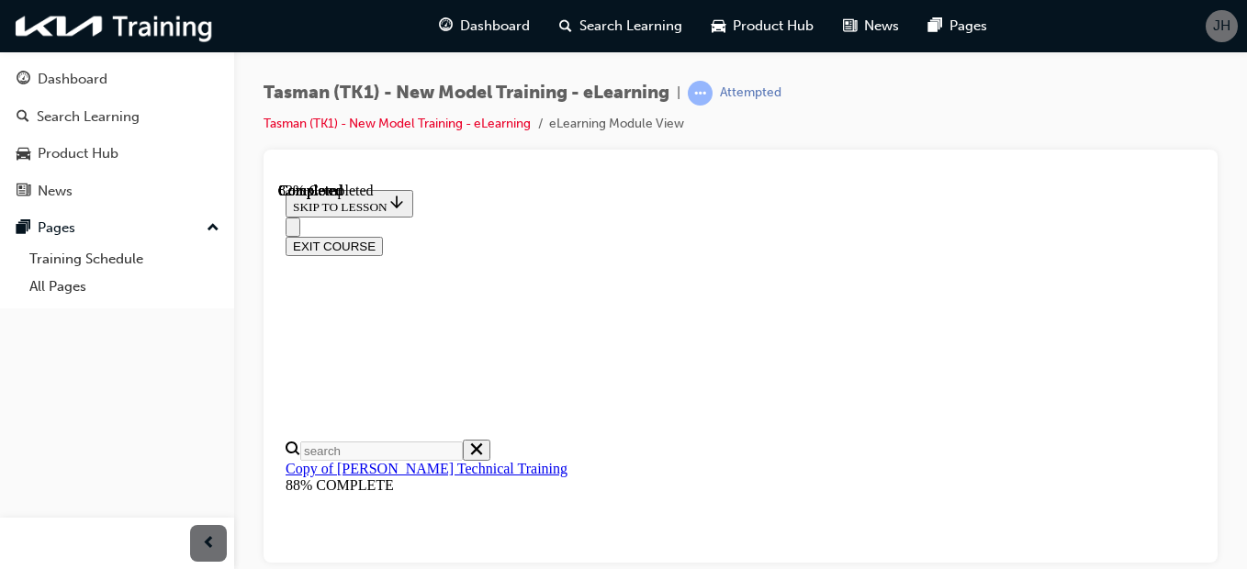
scroll to position [455, 0]
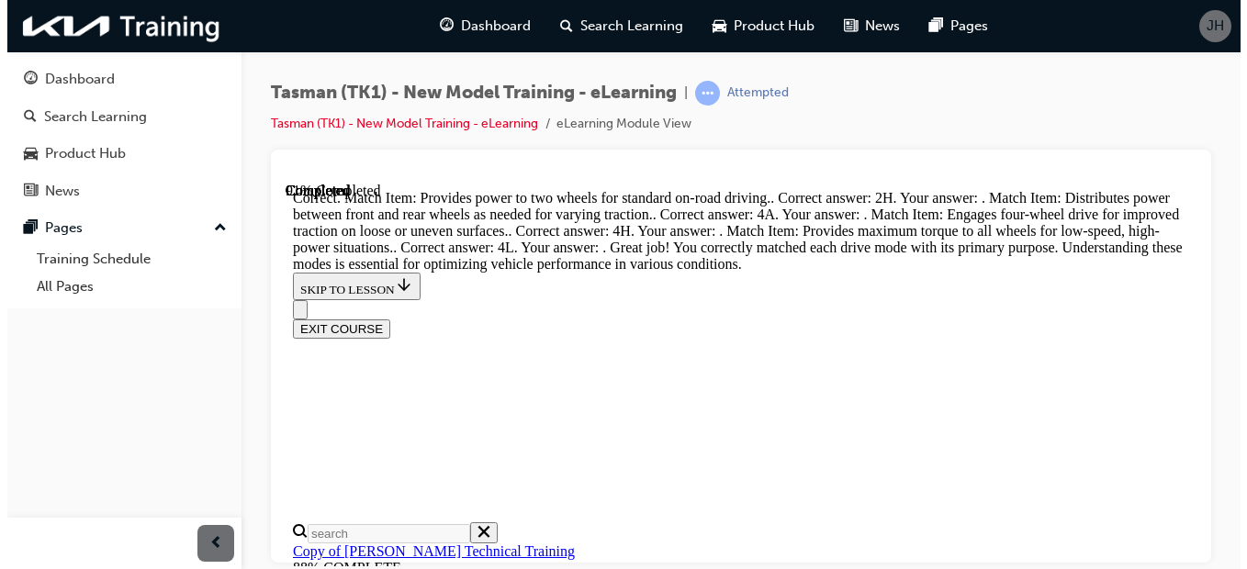
scroll to position [1299, 0]
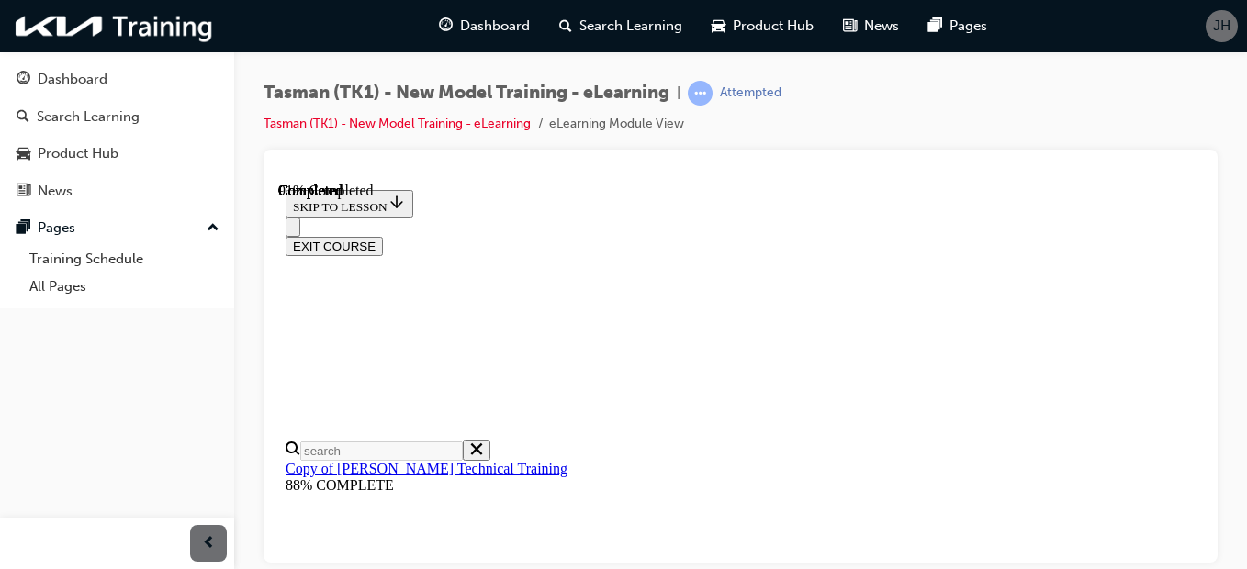
scroll to position [662, 0]
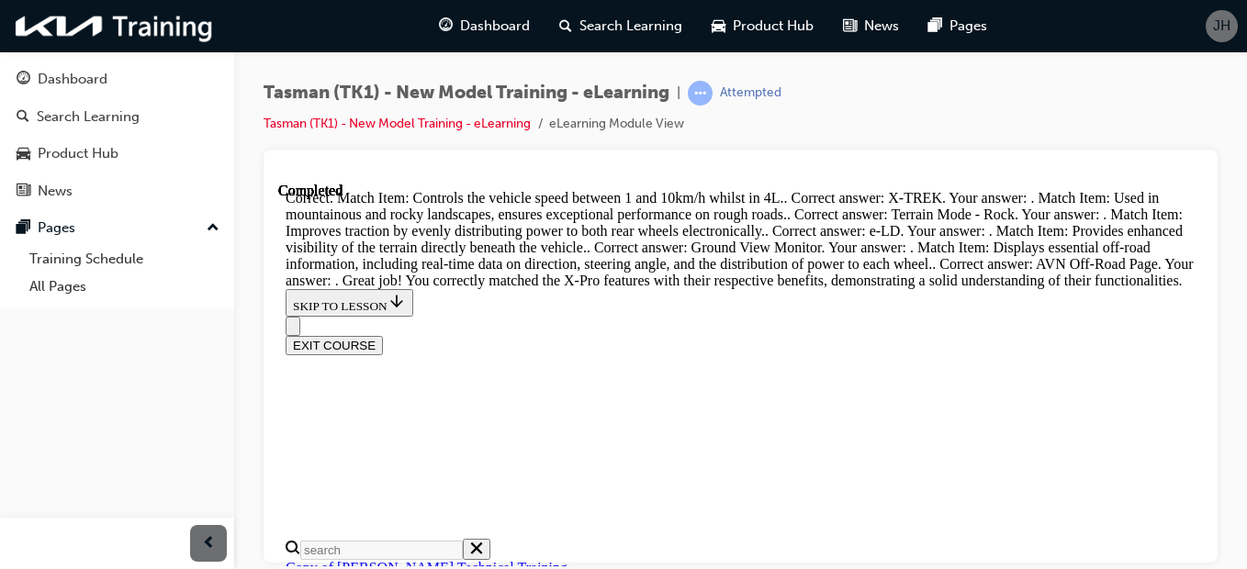
scroll to position [2009, 0]
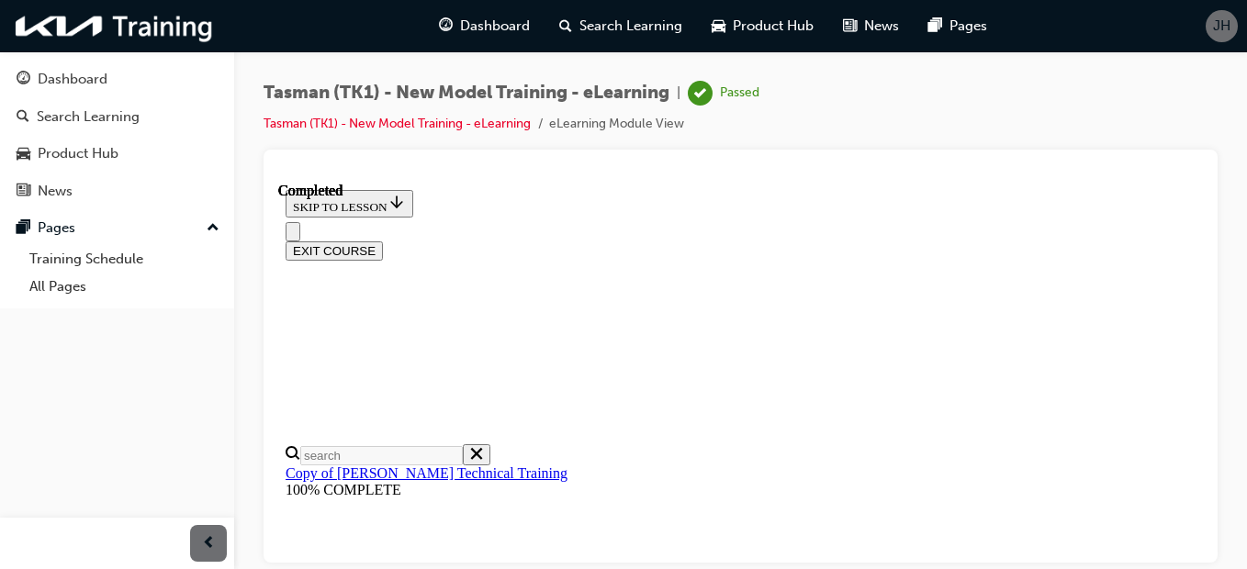
scroll to position [0, 0]
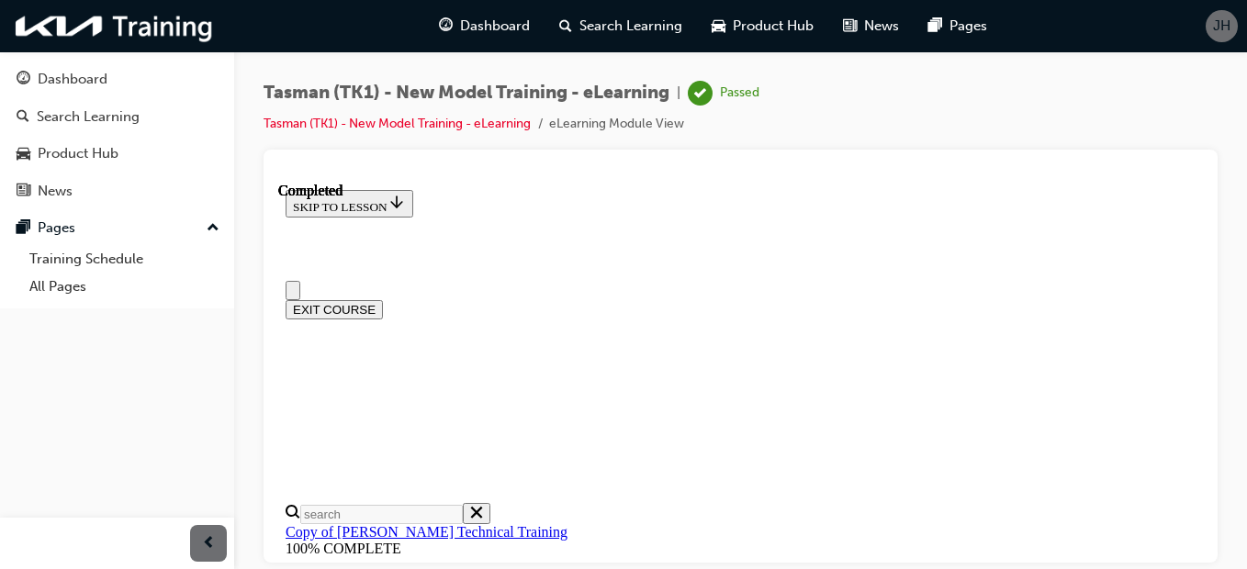
click at [383, 299] on button "EXIT COURSE" at bounding box center [334, 308] width 97 height 19
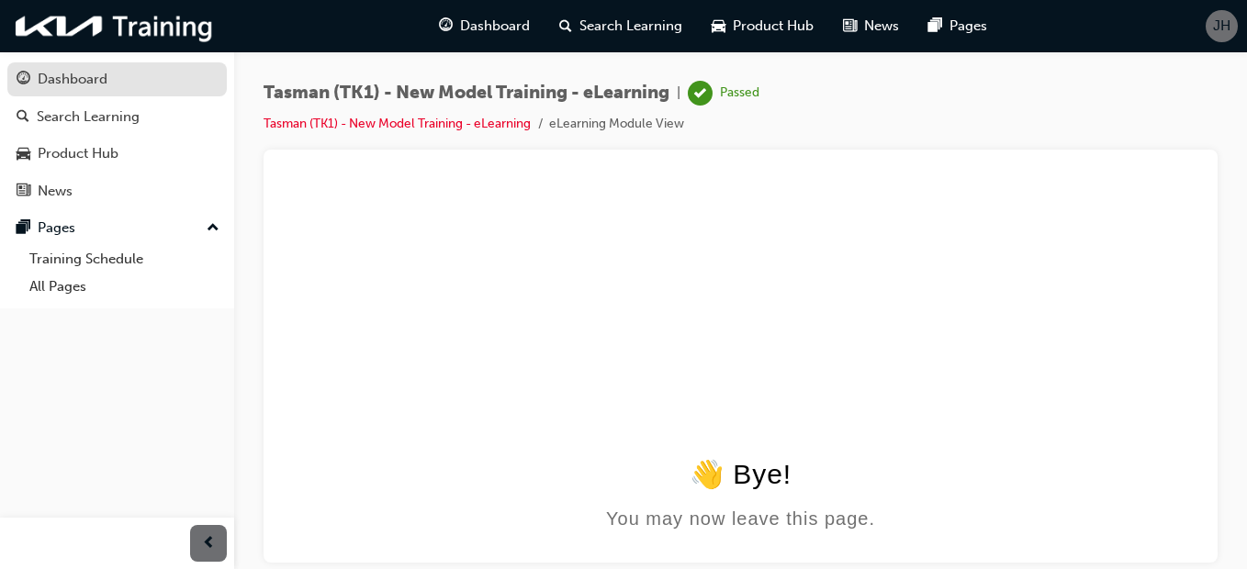
click at [107, 86] on div "Dashboard" at bounding box center [117, 79] width 201 height 23
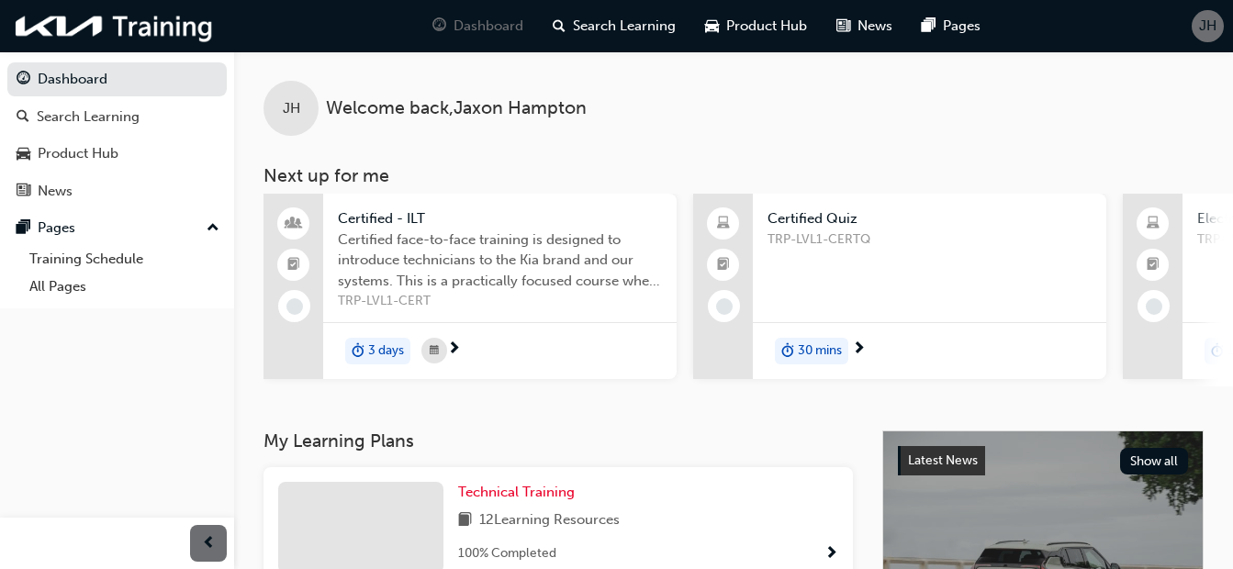
click at [1209, 25] on span "JH" at bounding box center [1207, 26] width 17 height 21
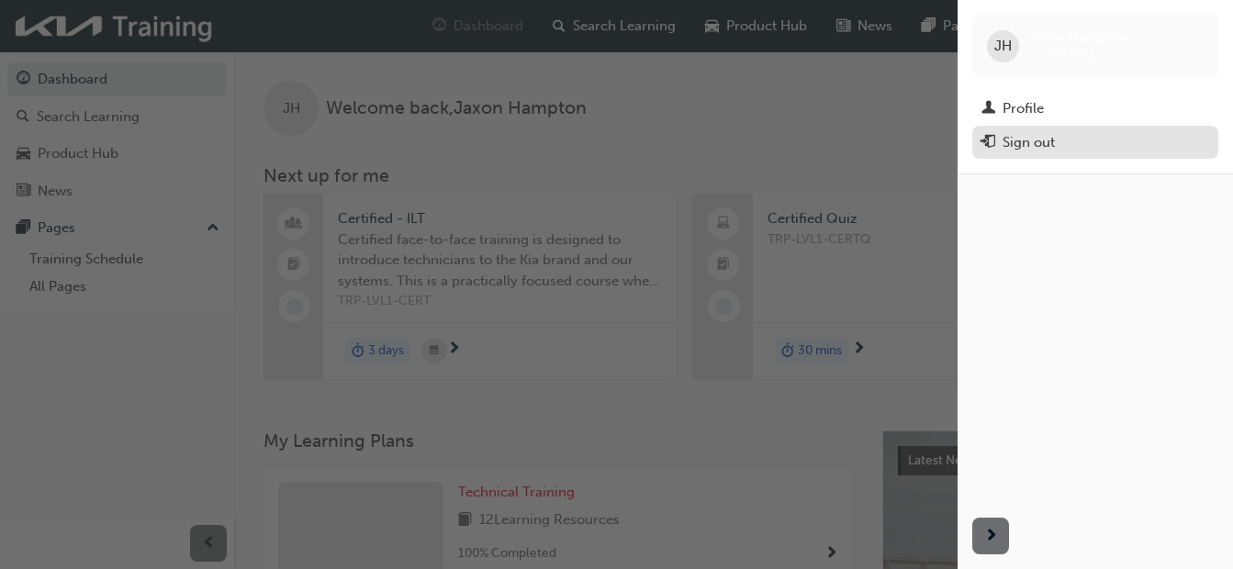
click at [1039, 140] on div "Sign out" at bounding box center [1029, 142] width 52 height 21
